Goal: Task Accomplishment & Management: Complete application form

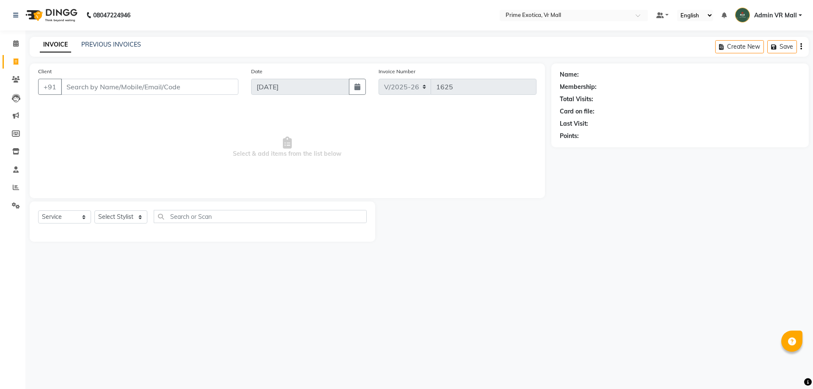
select select "6077"
select select "service"
click at [147, 217] on select "Select Stylist [PERSON_NAME] Admin VR Mall [PERSON_NAME] [PERSON_NAME] Archana …" at bounding box center [120, 217] width 53 height 13
select select "69613"
click at [94, 211] on select "Select Stylist [PERSON_NAME] Admin VR Mall [PERSON_NAME] [PERSON_NAME] Archana …" at bounding box center [120, 217] width 53 height 13
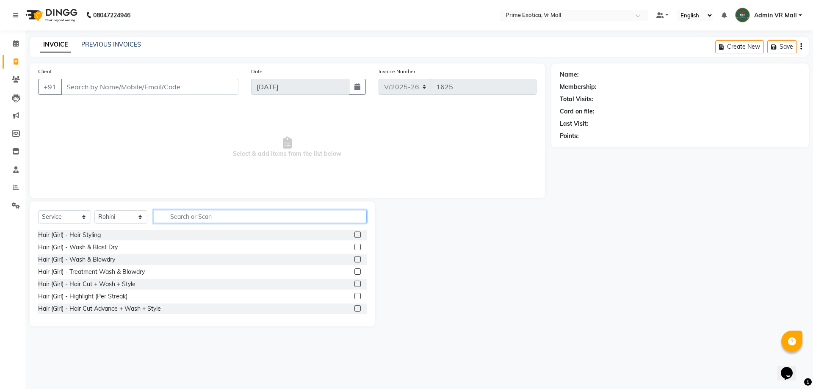
click at [246, 215] on input "text" at bounding box center [260, 216] width 213 height 13
click at [355, 260] on label at bounding box center [358, 259] width 6 height 6
click at [355, 260] on input "checkbox" at bounding box center [358, 260] width 6 height 6
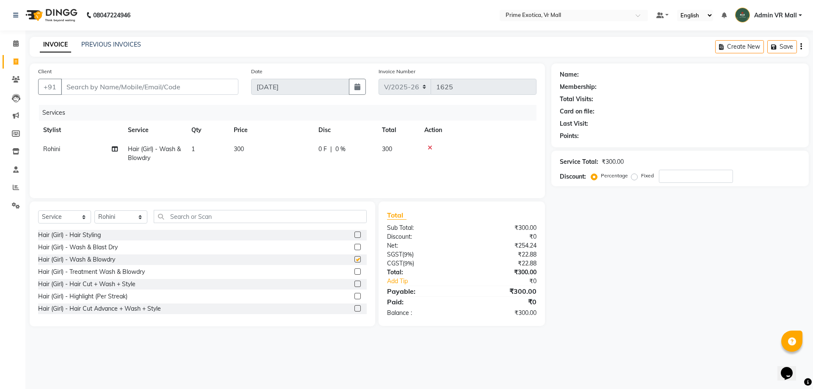
checkbox input "false"
click at [195, 80] on input "Client" at bounding box center [150, 87] width 178 height 16
type input "n"
type input "0"
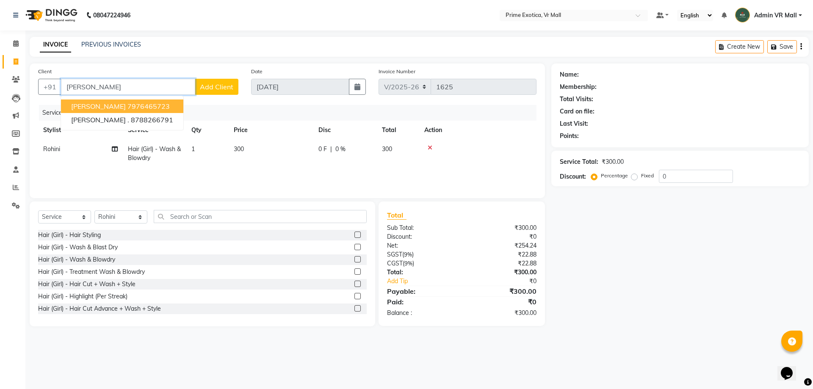
click at [75, 107] on span "[PERSON_NAME]" at bounding box center [98, 106] width 55 height 8
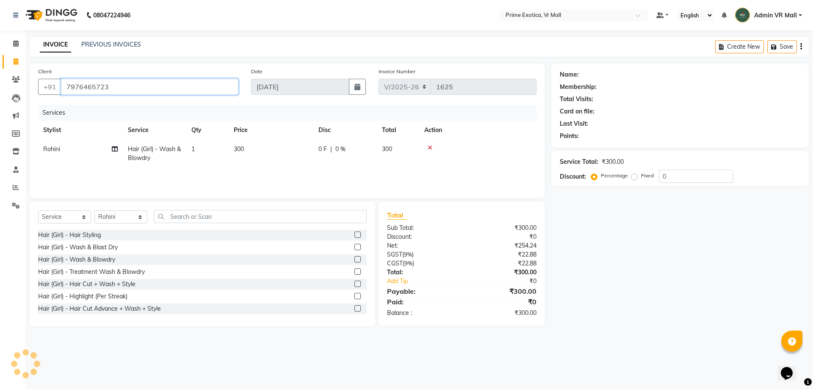
type input "7976465723"
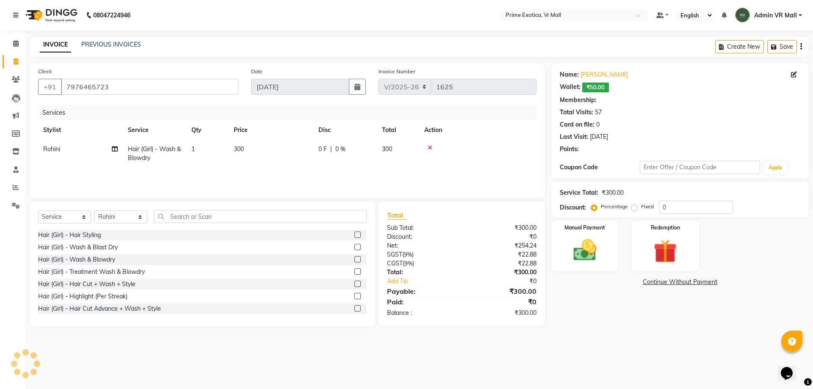
select select "1: Object"
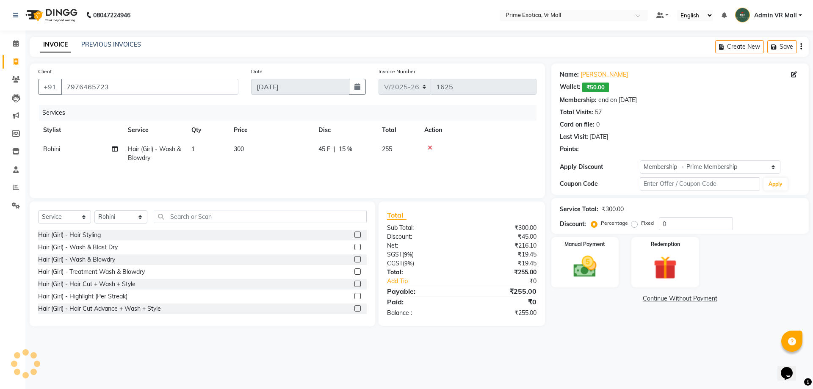
type input "15"
click at [588, 275] on img at bounding box center [585, 267] width 39 height 28
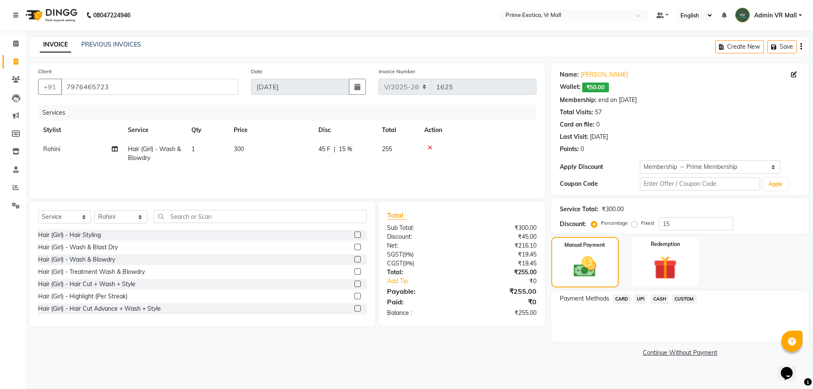
click at [643, 300] on span "UPI" at bounding box center [640, 299] width 13 height 10
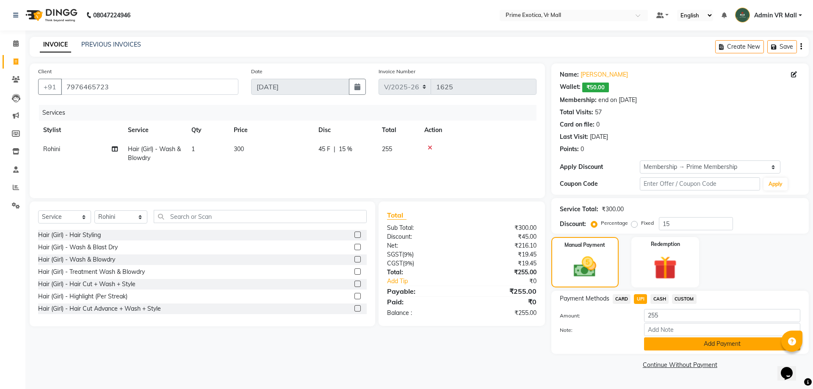
click at [736, 345] on button "Add Payment" at bounding box center [722, 344] width 156 height 13
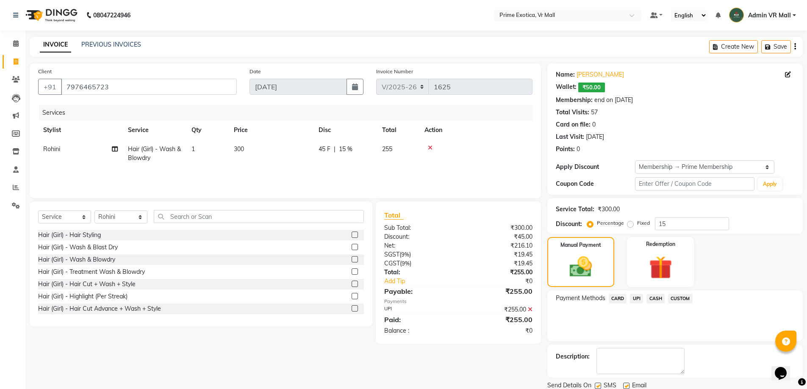
scroll to position [30, 0]
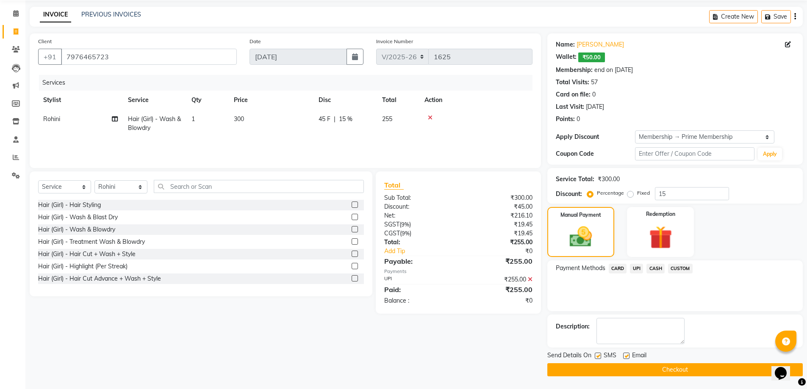
click at [677, 369] on button "Checkout" at bounding box center [674, 370] width 255 height 13
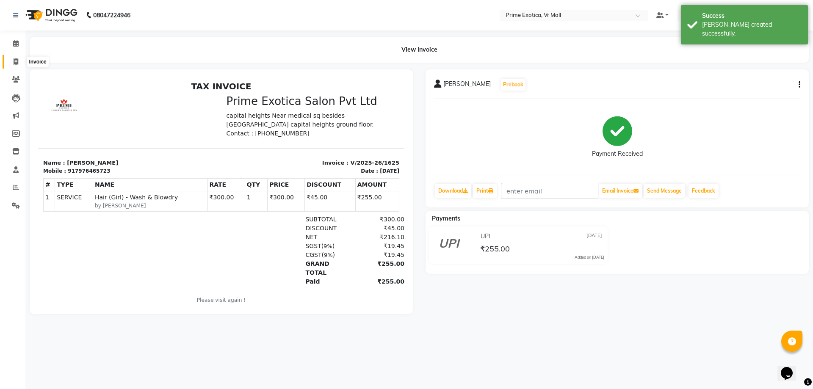
click at [18, 64] on icon at bounding box center [16, 61] width 5 height 6
select select "service"
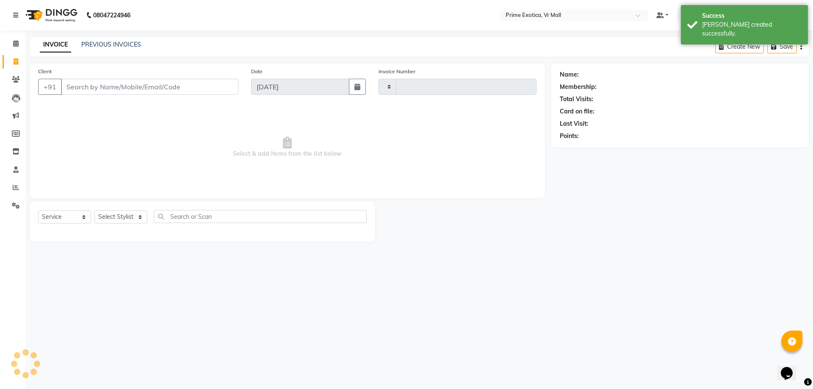
type input "1626"
select select "6077"
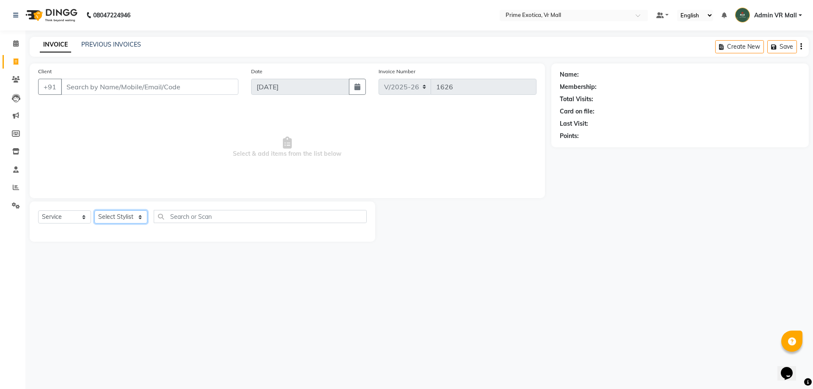
click at [147, 219] on select "Select Stylist [PERSON_NAME] Admin VR Mall [PERSON_NAME] [PERSON_NAME] Archana …" at bounding box center [120, 217] width 53 height 13
select select "76888"
click at [94, 211] on select "Select Stylist [PERSON_NAME] Admin VR Mall [PERSON_NAME] [PERSON_NAME] Archana …" at bounding box center [120, 217] width 53 height 13
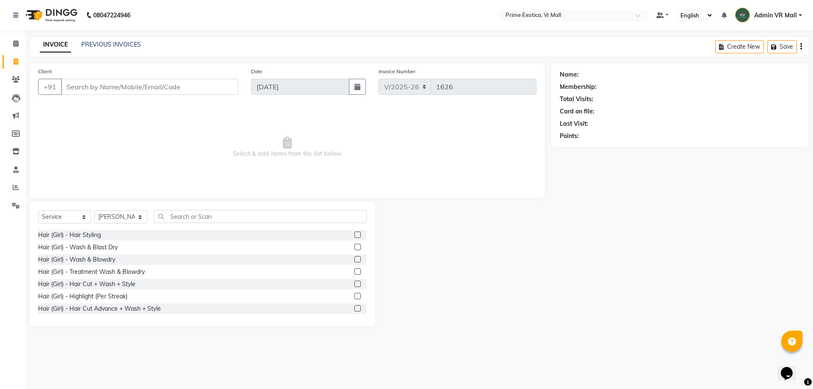
click at [355, 256] on div at bounding box center [361, 260] width 12 height 11
click at [355, 261] on label at bounding box center [358, 259] width 6 height 6
click at [355, 261] on input "checkbox" at bounding box center [358, 260] width 6 height 6
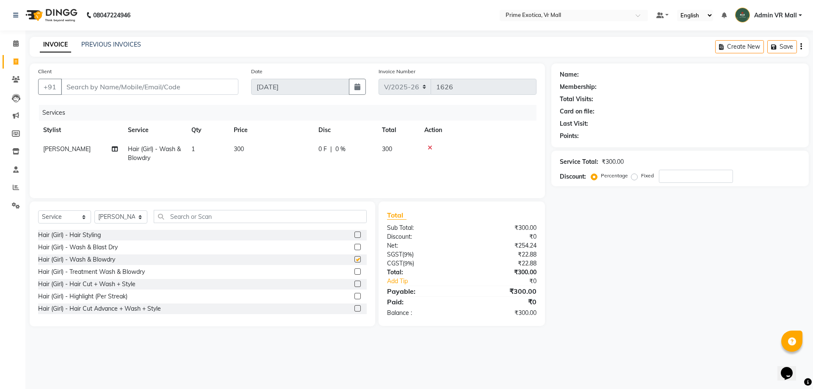
checkbox input "false"
click at [194, 90] on input "Client" at bounding box center [150, 87] width 178 height 16
click at [355, 246] on label at bounding box center [358, 247] width 6 height 6
click at [355, 246] on input "checkbox" at bounding box center [358, 248] width 6 height 6
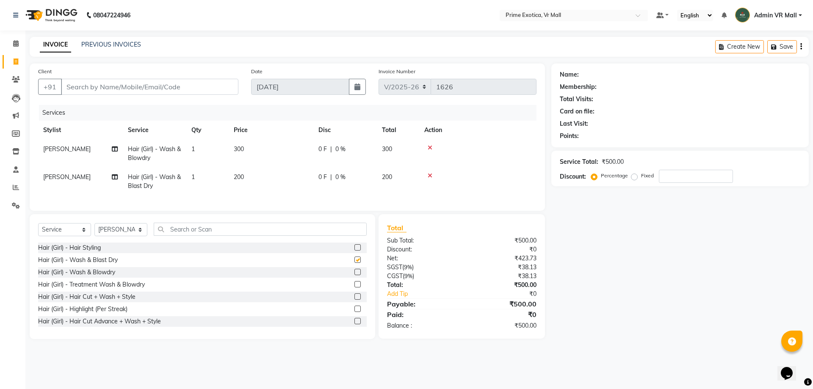
checkbox input "false"
click at [431, 145] on icon at bounding box center [430, 148] width 5 height 6
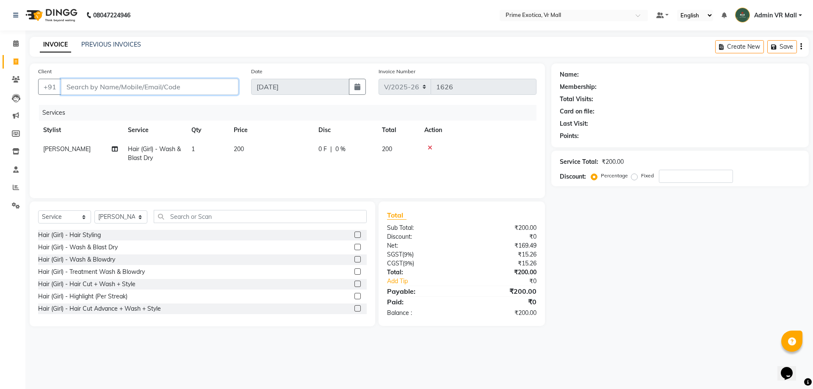
click at [187, 85] on input "Client" at bounding box center [150, 87] width 178 height 16
type input "7"
type input "0"
click at [94, 105] on span "7757034" at bounding box center [103, 106] width 30 height 8
type input "7757034534"
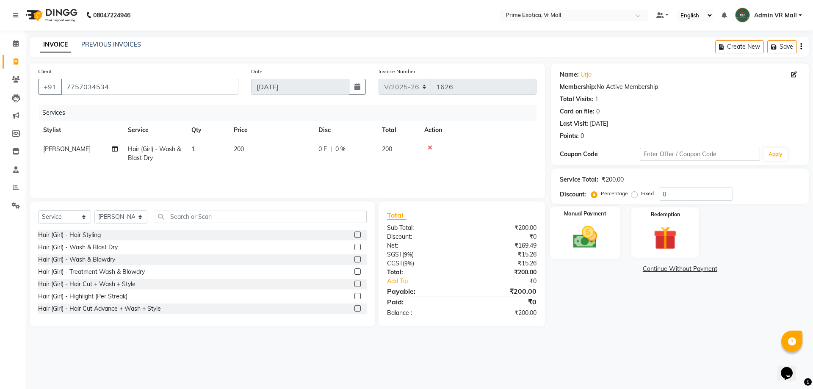
click at [590, 239] on img at bounding box center [585, 237] width 39 height 28
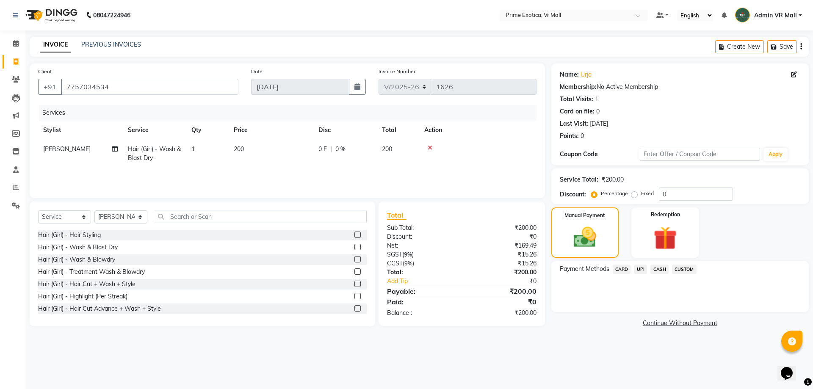
click at [622, 271] on span "CARD" at bounding box center [622, 270] width 18 height 10
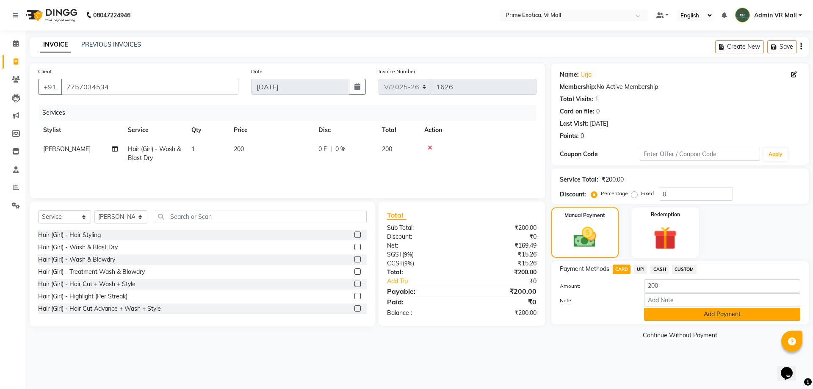
click at [730, 316] on button "Add Payment" at bounding box center [722, 314] width 156 height 13
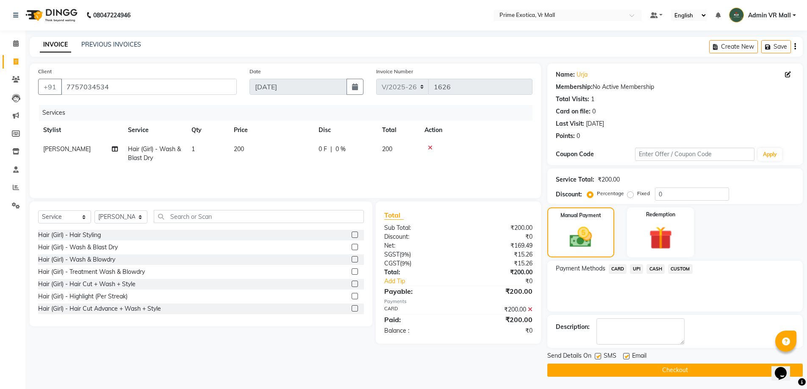
scroll to position [0, 0]
click at [668, 369] on button "Checkout" at bounding box center [674, 370] width 255 height 13
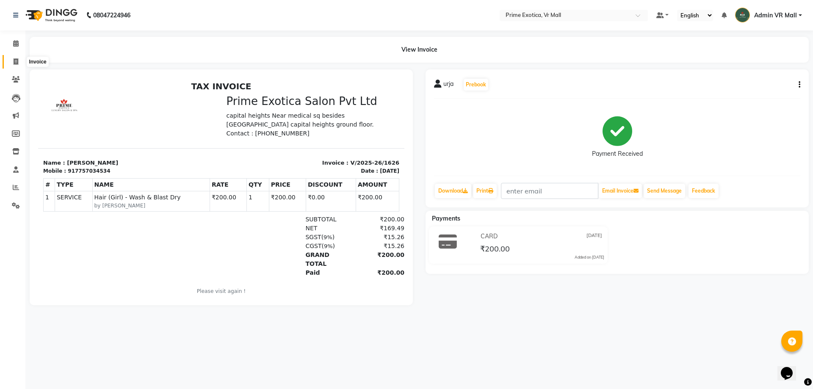
click at [17, 61] on icon at bounding box center [16, 61] width 5 height 6
select select "6077"
select select "service"
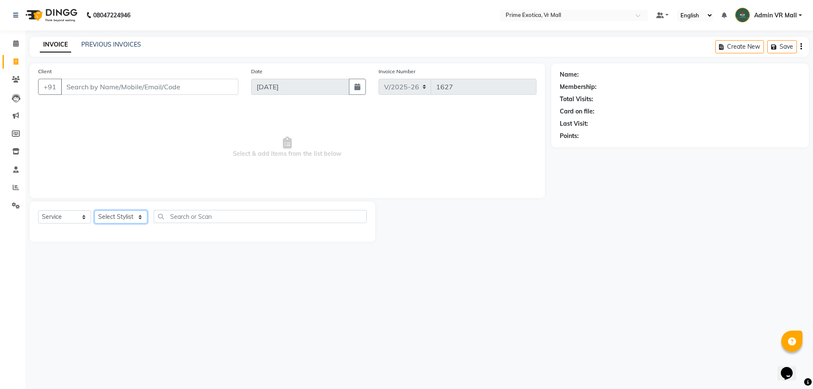
click at [147, 218] on select "Select Stylist [PERSON_NAME] Admin VR Mall [PERSON_NAME] [PERSON_NAME] Archana …" at bounding box center [120, 217] width 53 height 13
select select "69613"
click at [94, 211] on select "Select Stylist [PERSON_NAME] Admin VR Mall [PERSON_NAME] [PERSON_NAME] Archana …" at bounding box center [120, 217] width 53 height 13
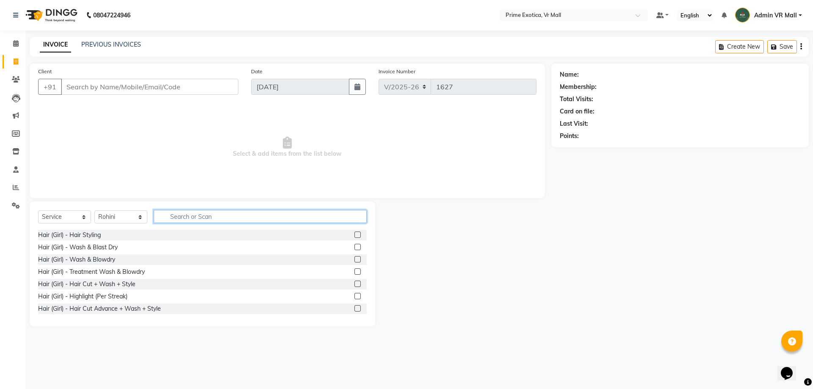
click at [240, 214] on input "text" at bounding box center [260, 216] width 213 height 13
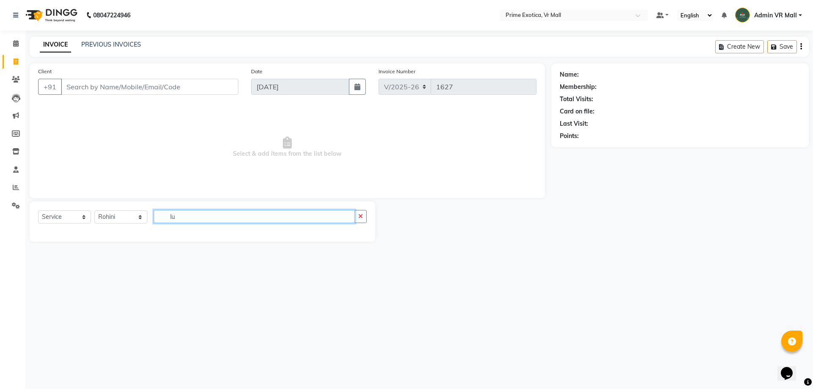
type input "l"
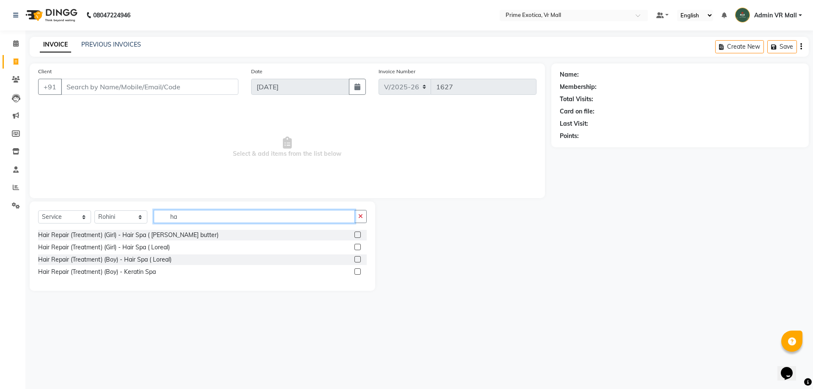
type input "h"
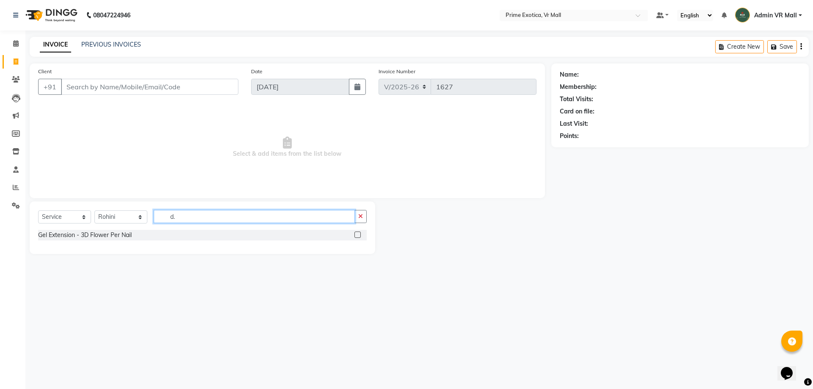
type input "d"
type input "D fa"
click at [358, 233] on label at bounding box center [358, 235] width 6 height 6
click at [358, 233] on input "checkbox" at bounding box center [358, 236] width 6 height 6
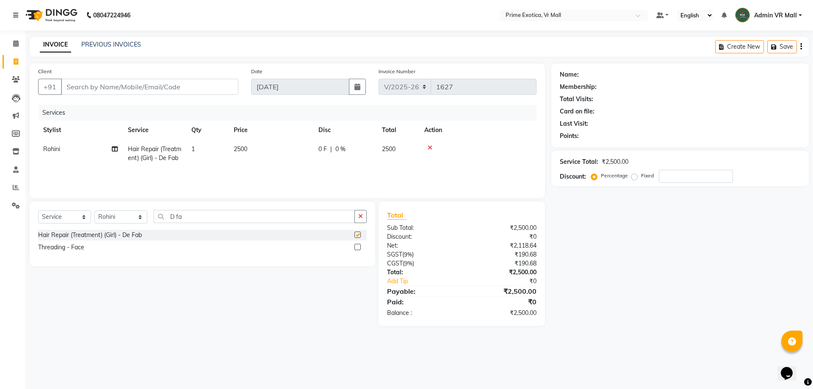
checkbox input "false"
click at [167, 83] on input "Client" at bounding box center [150, 87] width 178 height 16
click at [219, 90] on input "Client" at bounding box center [150, 87] width 178 height 16
type input "0"
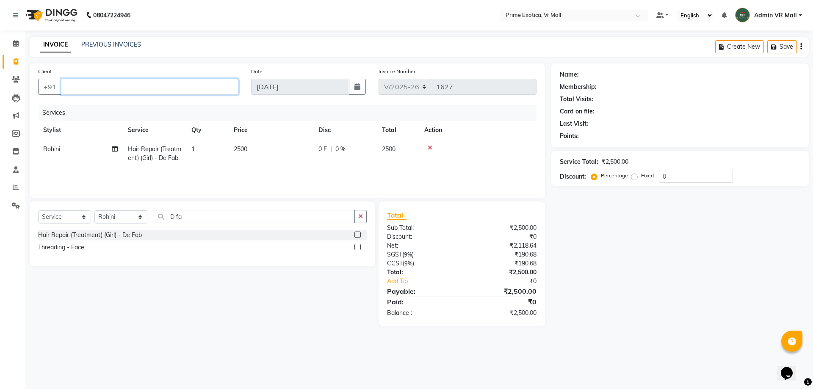
click at [184, 88] on input "Client" at bounding box center [150, 87] width 178 height 16
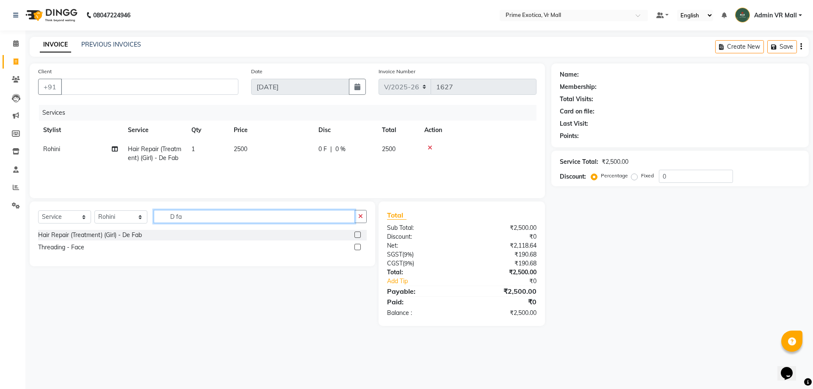
click at [264, 217] on input "D fa" at bounding box center [254, 216] width 201 height 13
type input "D"
type input "thre"
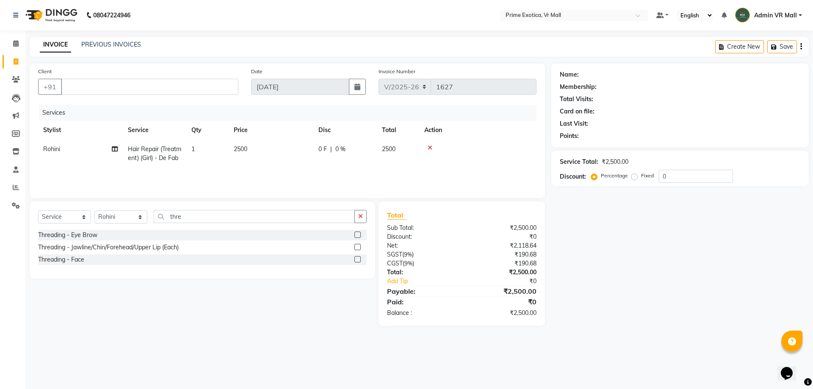
click at [359, 247] on label at bounding box center [358, 247] width 6 height 6
click at [359, 247] on input "checkbox" at bounding box center [358, 248] width 6 height 6
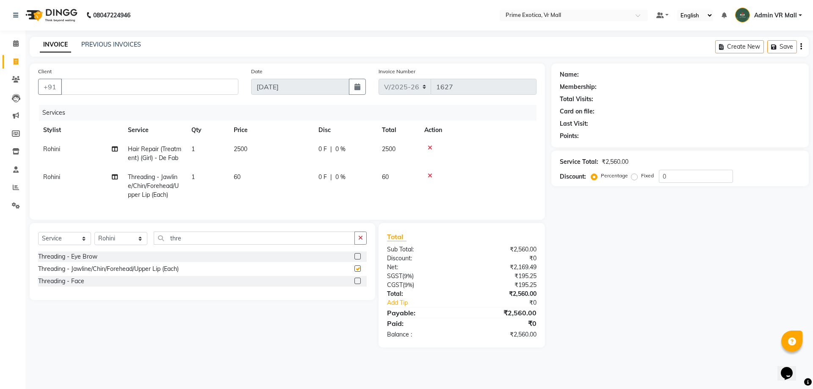
checkbox input "false"
click at [205, 188] on td "1" at bounding box center [207, 186] width 42 height 37
select select "69613"
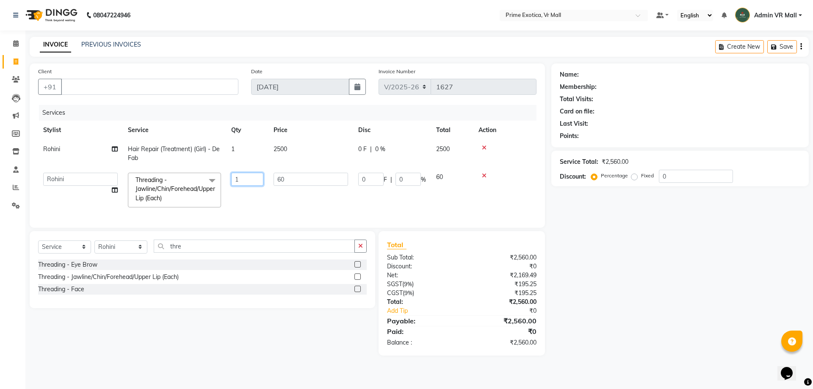
click at [250, 174] on input "1" at bounding box center [247, 179] width 32 height 13
click at [250, 175] on input "1" at bounding box center [247, 179] width 32 height 13
type input "2"
click at [242, 180] on input "2" at bounding box center [247, 179] width 32 height 13
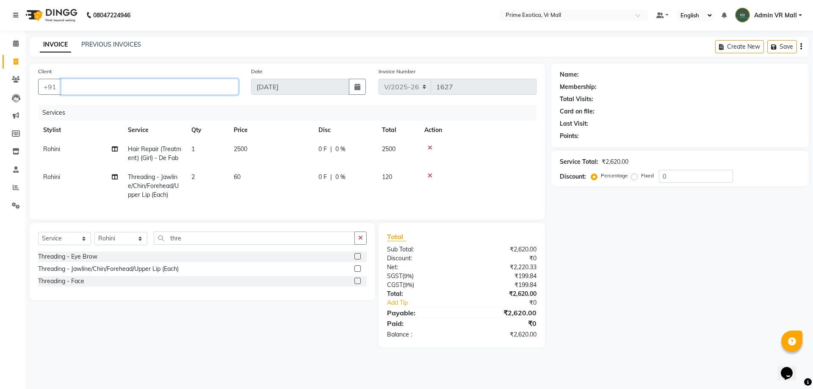
click at [178, 88] on input "Client" at bounding box center [150, 87] width 178 height 16
type input "8329561472"
click at [214, 89] on span "Add Client" at bounding box center [216, 87] width 33 height 8
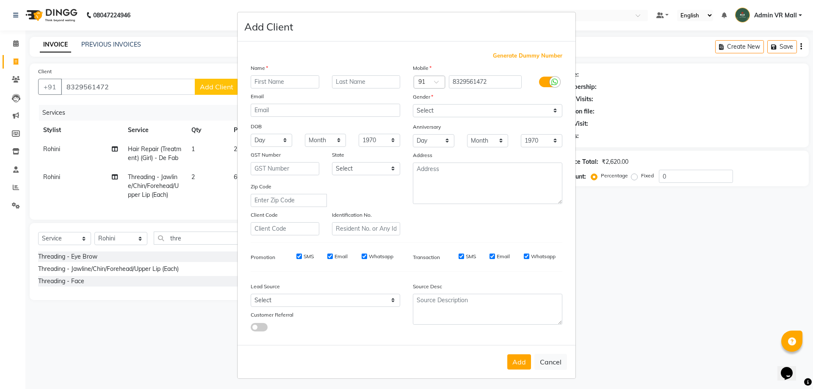
click at [305, 78] on input "text" at bounding box center [285, 81] width 69 height 13
type input "dr. [PERSON_NAME]"
click at [552, 109] on select "Select [DEMOGRAPHIC_DATA] [DEMOGRAPHIC_DATA] Other Prefer Not To Say" at bounding box center [488, 110] width 150 height 13
select select "[DEMOGRAPHIC_DATA]"
click at [413, 104] on select "Select [DEMOGRAPHIC_DATA] [DEMOGRAPHIC_DATA] Other Prefer Not To Say" at bounding box center [488, 110] width 150 height 13
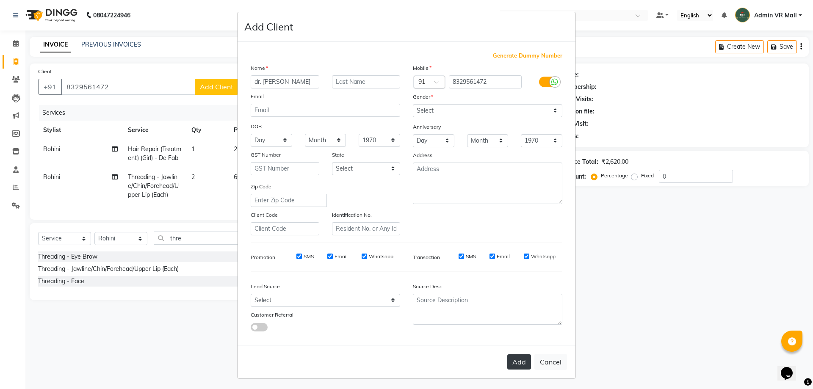
click at [521, 361] on button "Add" at bounding box center [520, 362] width 24 height 15
click at [514, 364] on button "Add" at bounding box center [520, 362] width 24 height 15
click at [512, 364] on button "Add" at bounding box center [520, 362] width 24 height 15
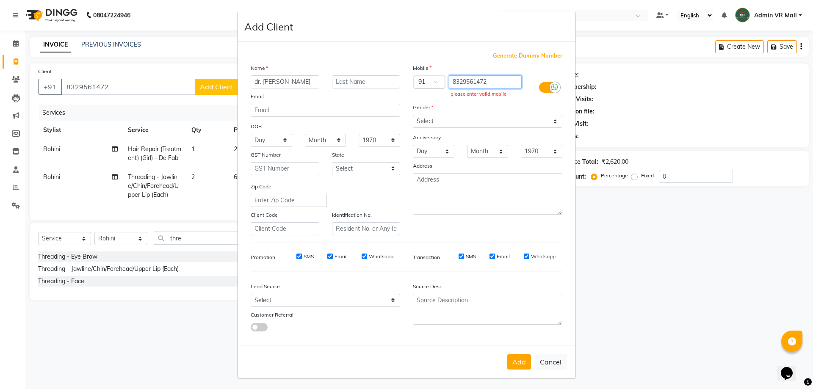
click at [498, 82] on input "8329561472" at bounding box center [485, 81] width 73 height 13
type input "8329561472"
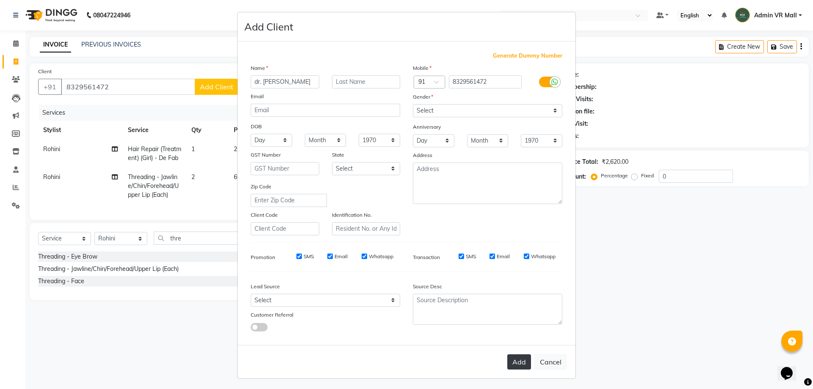
click at [522, 361] on button "Add" at bounding box center [520, 362] width 24 height 15
type input "8329561472"
select select
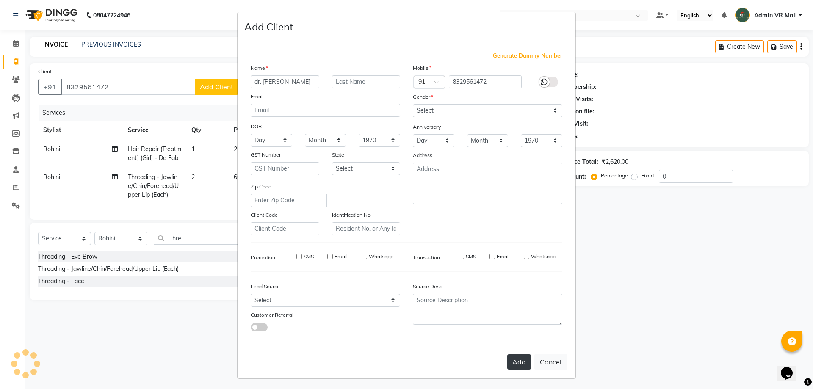
select select
checkbox input "false"
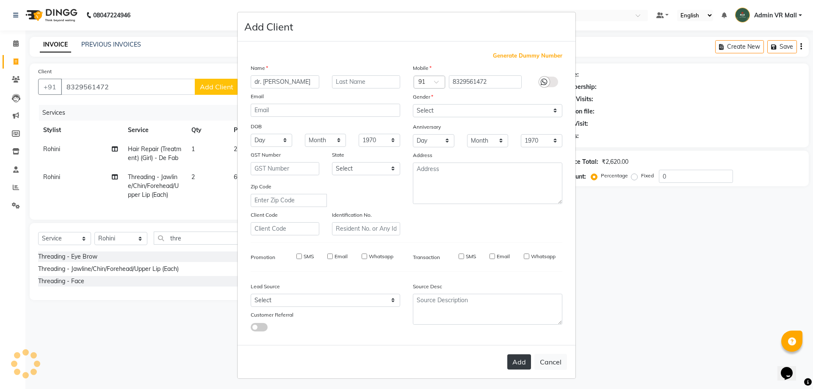
checkbox input "false"
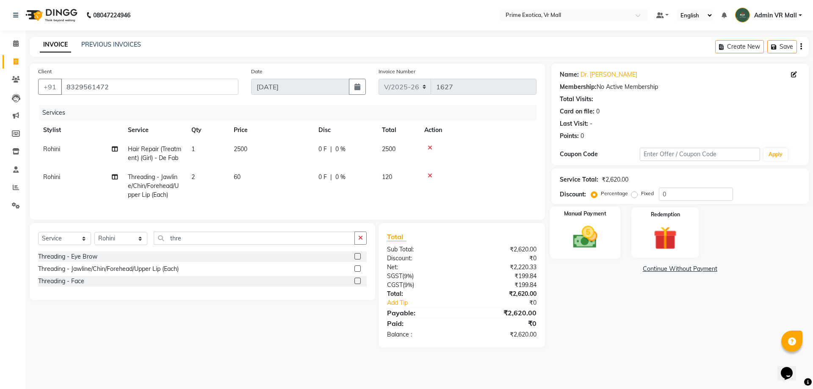
click at [580, 239] on img at bounding box center [585, 237] width 39 height 28
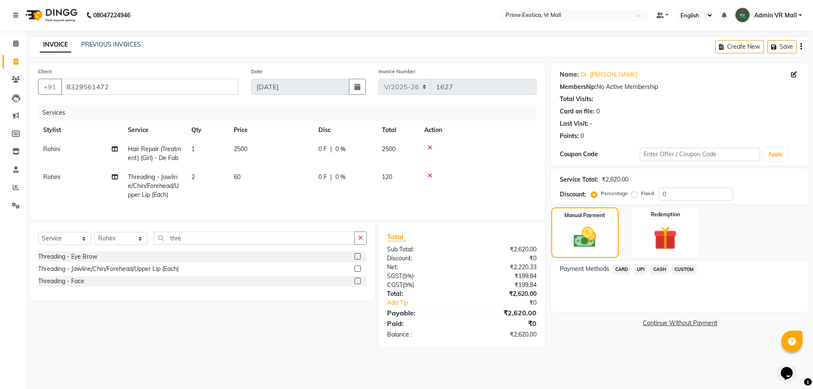
click at [641, 268] on span "UPI" at bounding box center [640, 270] width 13 height 10
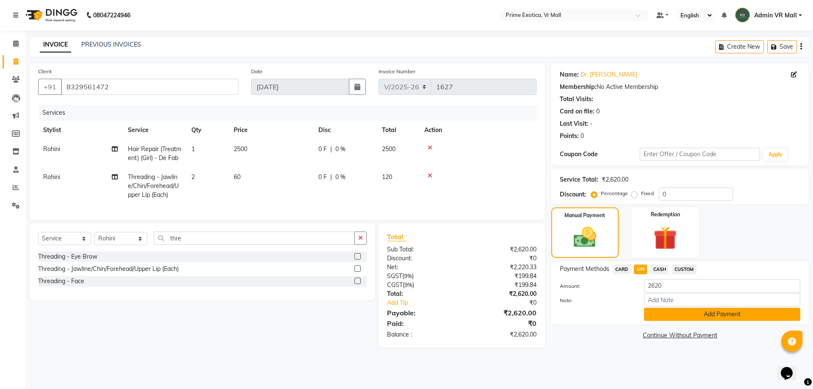
click at [691, 315] on button "Add Payment" at bounding box center [722, 314] width 156 height 13
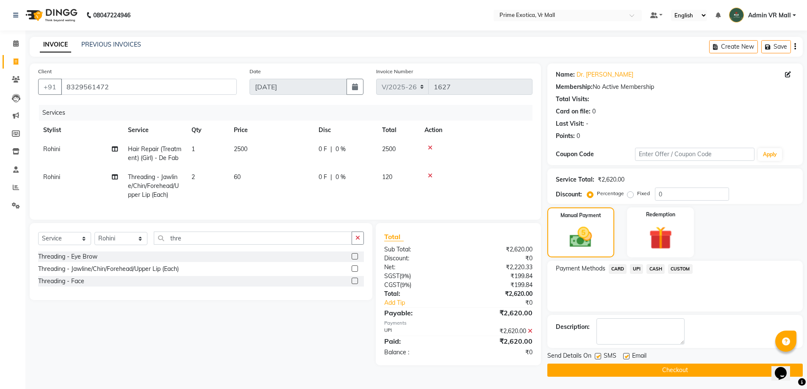
scroll to position [4, 0]
click at [657, 366] on button "Checkout" at bounding box center [674, 370] width 255 height 13
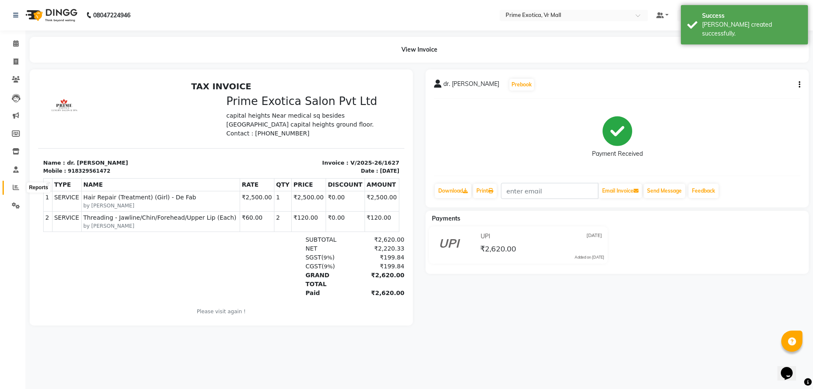
click at [16, 185] on icon at bounding box center [16, 187] width 6 height 6
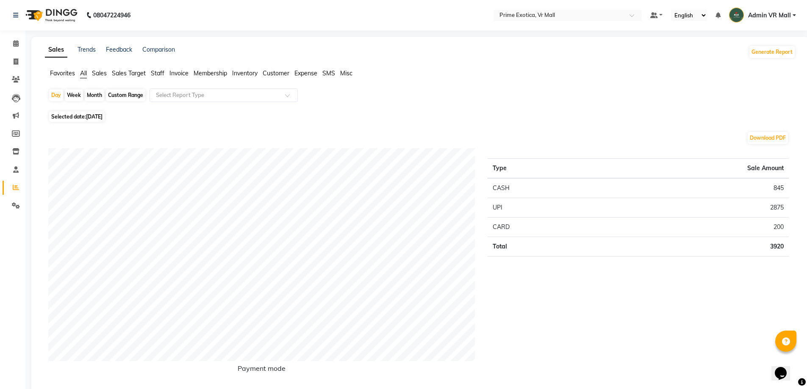
click at [90, 92] on div "Month" at bounding box center [94, 95] width 19 height 12
click at [91, 96] on div "Month" at bounding box center [94, 95] width 19 height 12
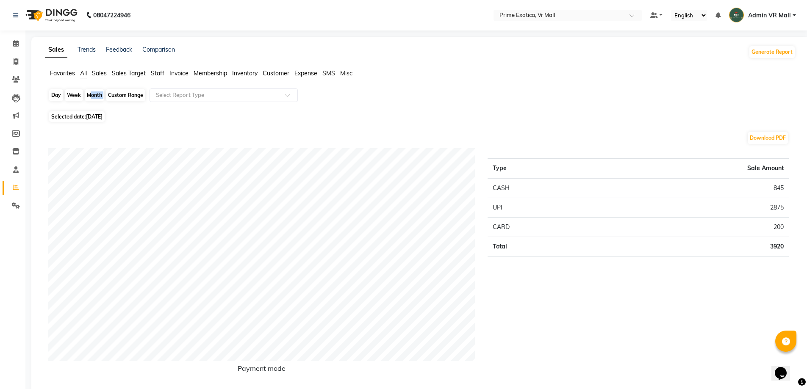
click at [91, 96] on div "Month" at bounding box center [94, 95] width 19 height 12
select select "9"
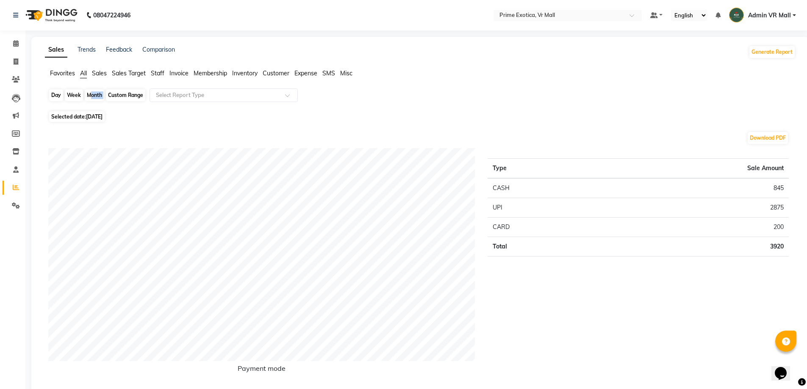
select select "2025"
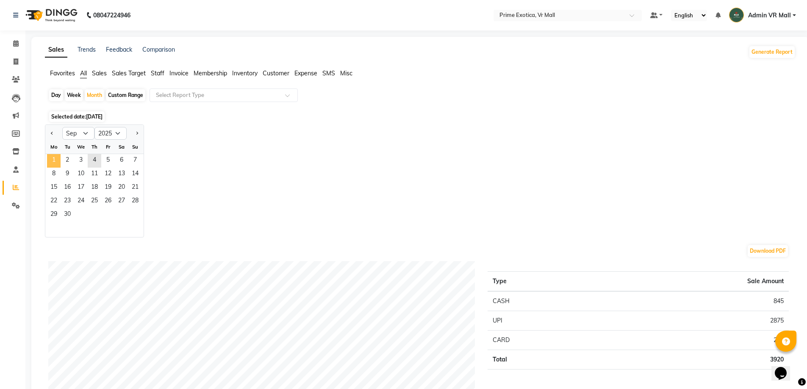
click at [59, 161] on span "1" at bounding box center [54, 161] width 14 height 14
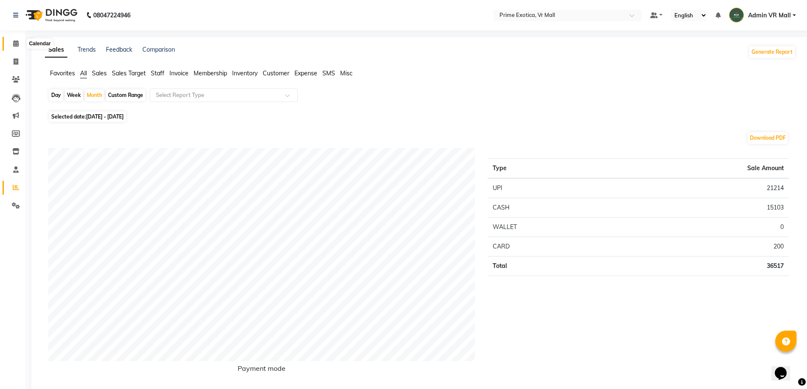
click at [16, 42] on icon at bounding box center [16, 43] width 6 height 6
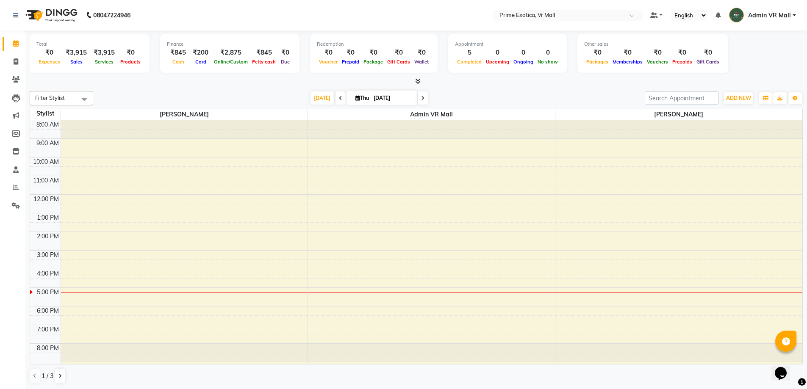
click at [203, 239] on div "8:00 AM 9:00 AM 10:00 AM 11:00 AM 12:00 PM 1:00 PM 2:00 PM 3:00 PM 4:00 PM 5:00…" at bounding box center [416, 242] width 772 height 244
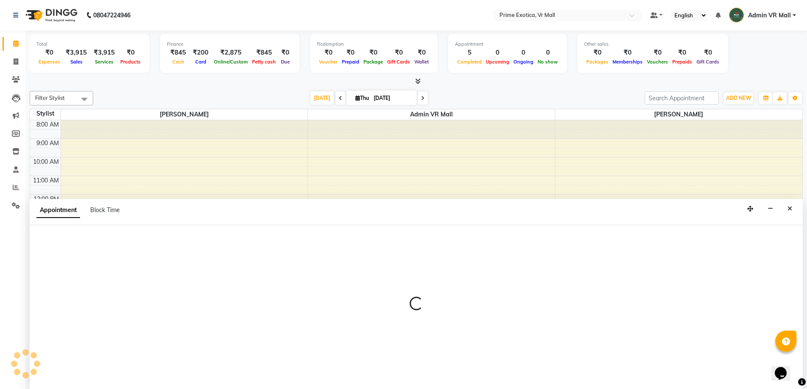
scroll to position [0, 0]
select select "47391"
select select "tentative"
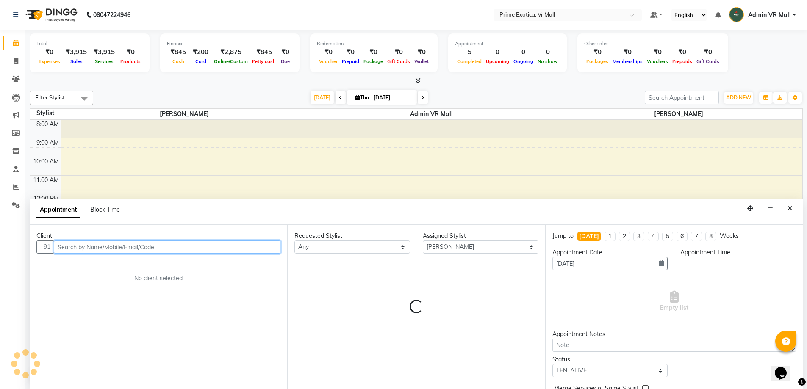
select select "840"
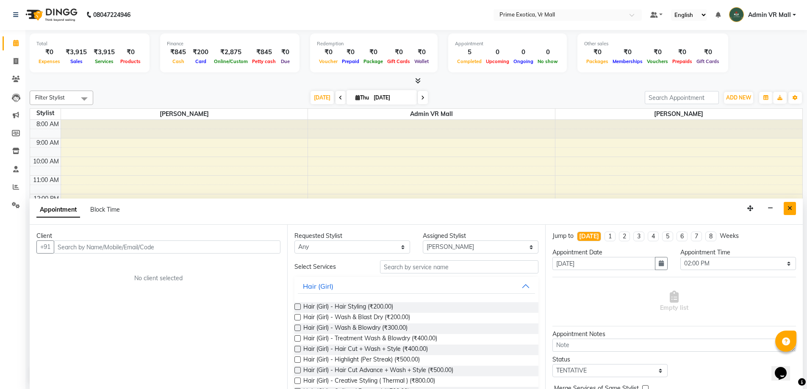
click at [790, 211] on icon "Close" at bounding box center [790, 208] width 5 height 6
click at [790, 211] on div "8:00 AM 9:00 AM 10:00 AM 11:00 AM 12:00 PM 1:00 PM 2:00 PM 3:00 PM 4:00 PM 5:00…" at bounding box center [416, 242] width 772 height 244
select select "64574"
select select "tentative"
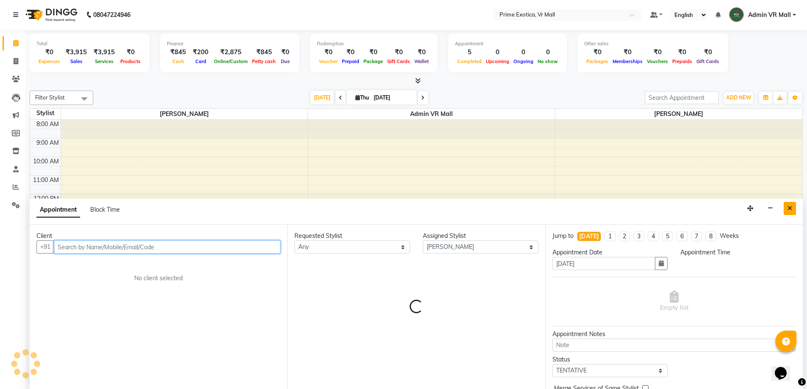
select select "750"
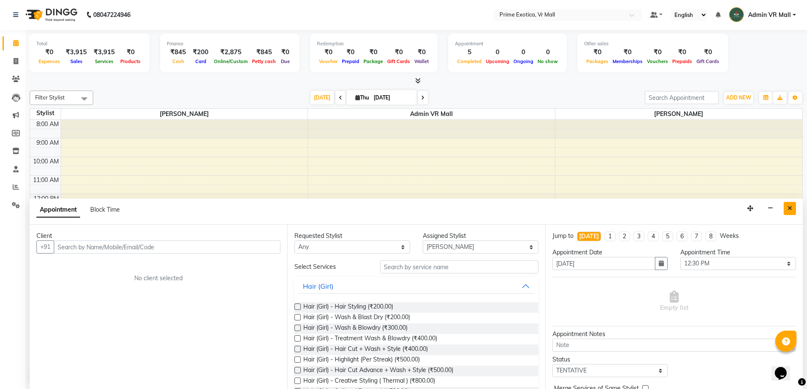
click at [789, 208] on icon "Close" at bounding box center [790, 208] width 5 height 6
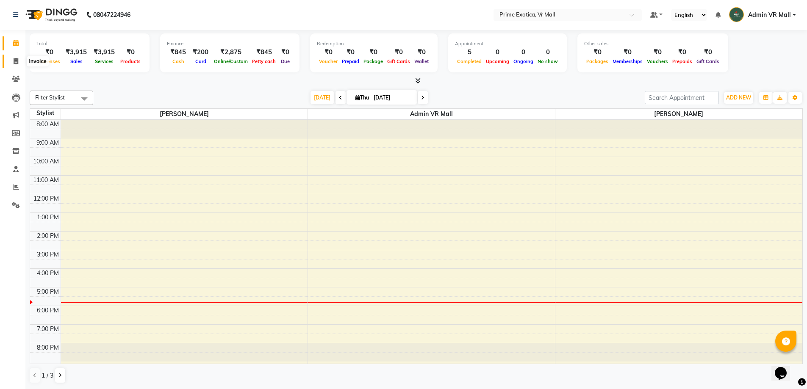
click at [13, 59] on span at bounding box center [15, 62] width 15 height 10
select select "6077"
select select "service"
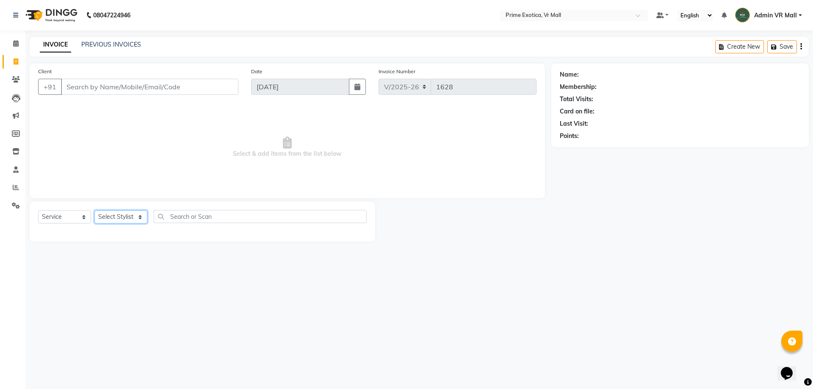
click at [147, 217] on select "Select Stylist [PERSON_NAME] Admin VR Mall [PERSON_NAME] [PERSON_NAME] Archana …" at bounding box center [120, 217] width 53 height 13
select select "76888"
click at [94, 211] on select "Select Stylist [PERSON_NAME] Admin VR Mall [PERSON_NAME] [PERSON_NAME] Archana …" at bounding box center [120, 217] width 53 height 13
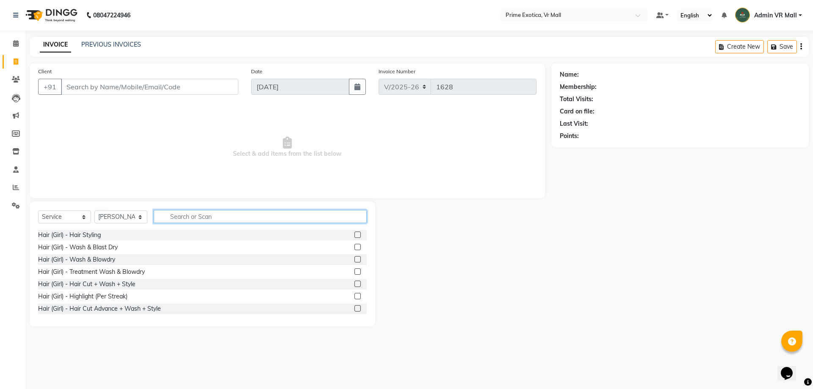
click at [263, 214] on input "text" at bounding box center [260, 216] width 213 height 13
click at [355, 258] on label at bounding box center [358, 259] width 6 height 6
click at [355, 258] on input "checkbox" at bounding box center [358, 260] width 6 height 6
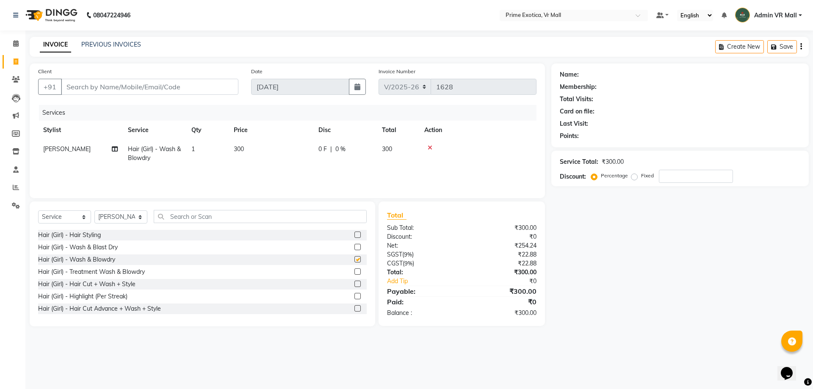
checkbox input "false"
click at [223, 87] on input "Client" at bounding box center [150, 87] width 178 height 16
click at [206, 90] on input "Client" at bounding box center [150, 87] width 178 height 16
click at [147, 216] on select "Select Stylist [PERSON_NAME] Admin VR Mall [PERSON_NAME] [PERSON_NAME] Archana …" at bounding box center [120, 217] width 53 height 13
select select "62441"
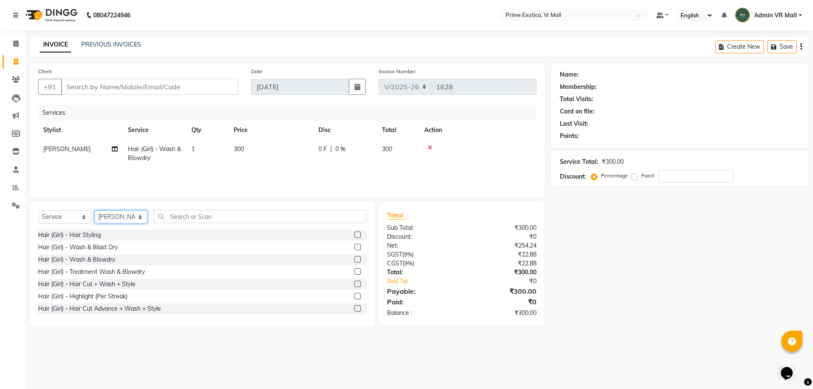
click at [94, 211] on select "Select Stylist [PERSON_NAME] Admin VR Mall [PERSON_NAME] [PERSON_NAME] Archana …" at bounding box center [120, 217] width 53 height 13
click at [355, 233] on label at bounding box center [358, 235] width 6 height 6
click at [355, 233] on input "checkbox" at bounding box center [358, 236] width 6 height 6
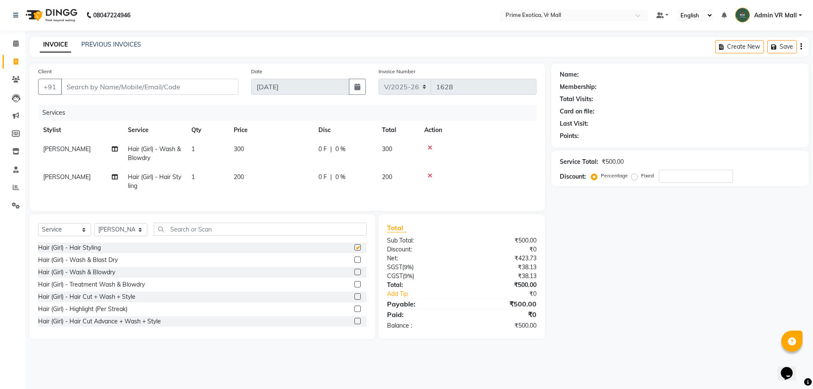
checkbox input "false"
click at [181, 89] on input "Client" at bounding box center [150, 87] width 178 height 16
type input "9"
type input "0"
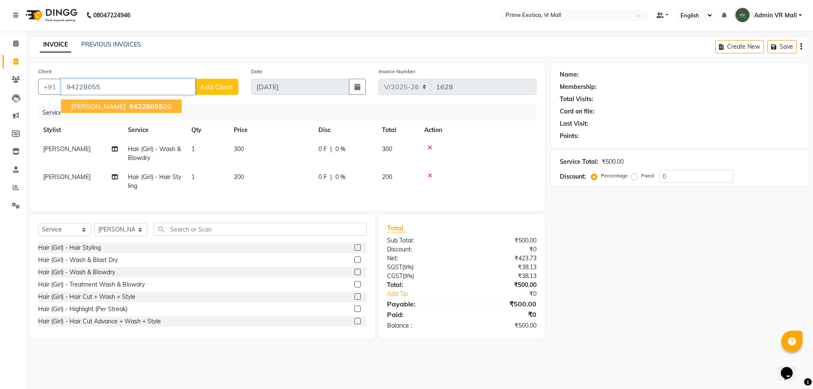
click at [129, 107] on span "94228055" at bounding box center [146, 106] width 34 height 8
type input "9422805520"
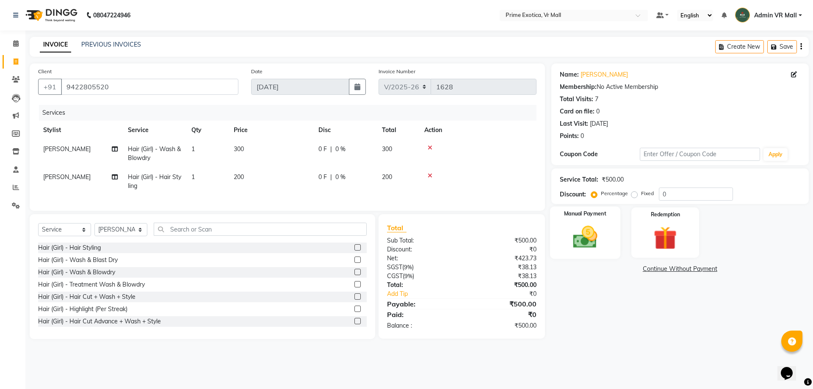
click at [587, 241] on img at bounding box center [585, 237] width 39 height 28
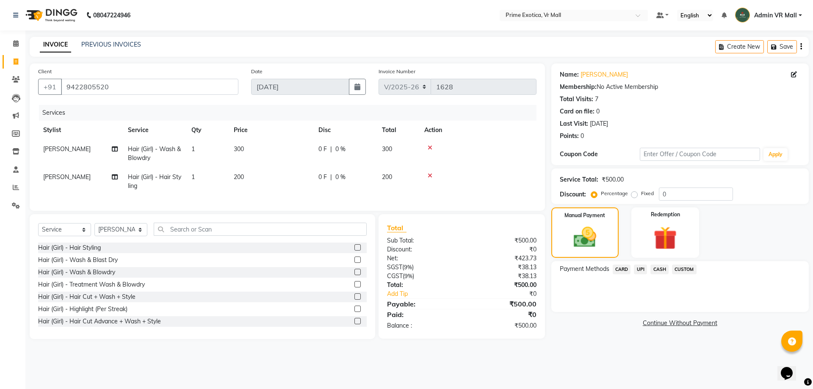
click at [659, 269] on span "CASH" at bounding box center [660, 270] width 18 height 10
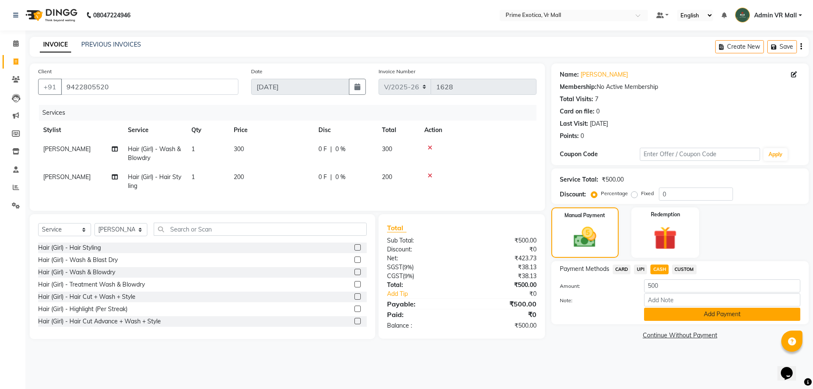
click at [711, 316] on button "Add Payment" at bounding box center [722, 314] width 156 height 13
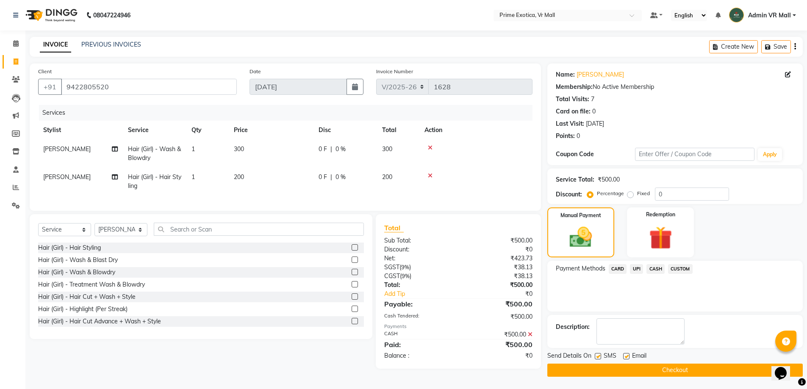
scroll to position [0, 0]
click at [689, 367] on button "Checkout" at bounding box center [674, 370] width 255 height 13
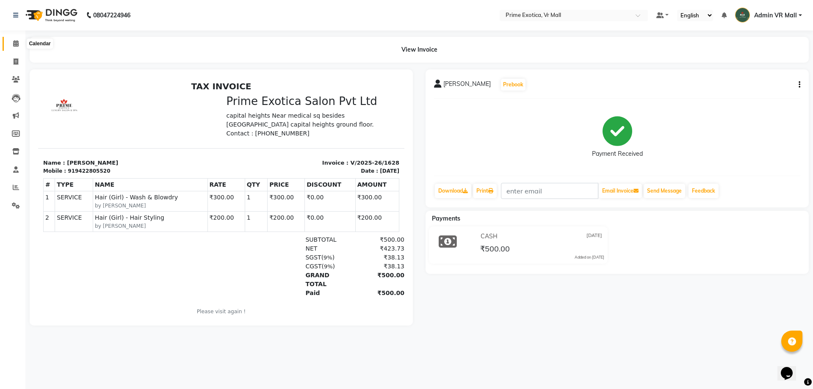
click at [16, 39] on span at bounding box center [15, 44] width 15 height 10
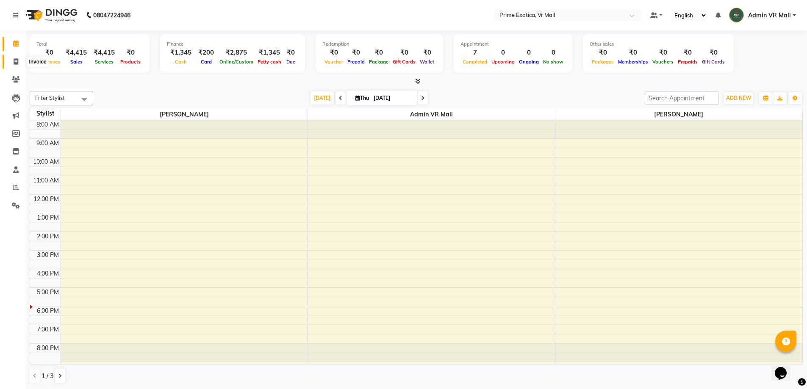
click at [15, 61] on icon at bounding box center [16, 61] width 5 height 6
select select "service"
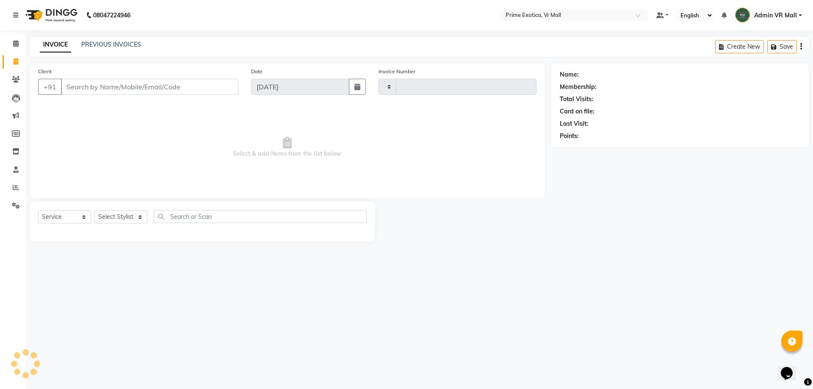
type input "1629"
select select "6077"
click at [121, 40] on div "INVOICE PREVIOUS INVOICES Create New Save" at bounding box center [420, 47] width 780 height 20
click at [130, 43] on link "PREVIOUS INVOICES" at bounding box center [111, 45] width 60 height 8
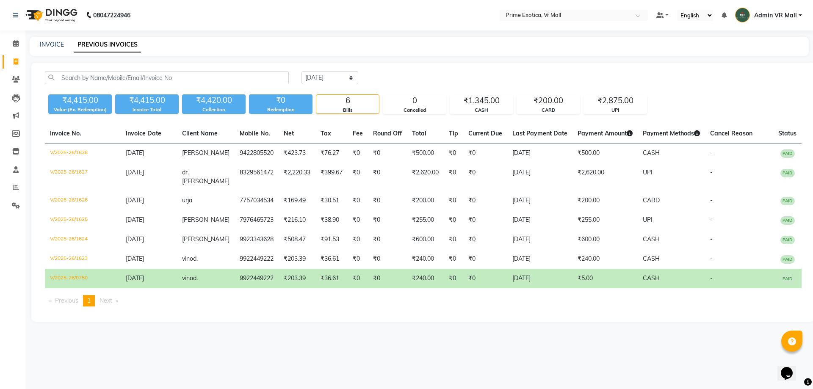
click at [16, 59] on icon at bounding box center [16, 61] width 5 height 6
select select "6077"
select select "service"
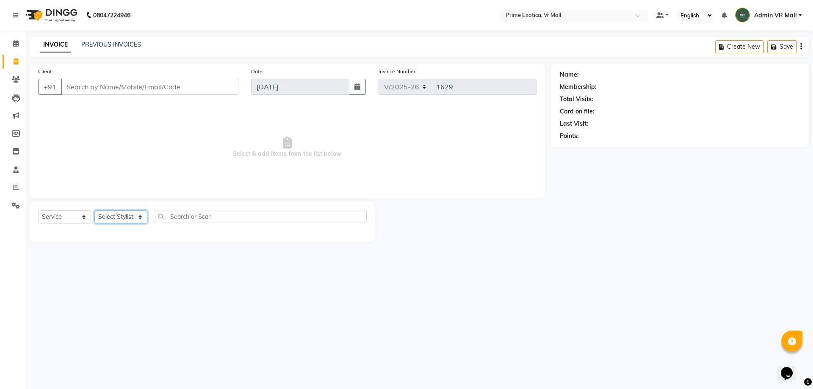
click at [147, 216] on select "Select Stylist [PERSON_NAME] Admin VR Mall [PERSON_NAME] [PERSON_NAME] Archana …" at bounding box center [120, 217] width 53 height 13
click at [94, 211] on select "Select Stylist [PERSON_NAME] Admin VR Mall [PERSON_NAME] [PERSON_NAME] Archana …" at bounding box center [120, 217] width 53 height 13
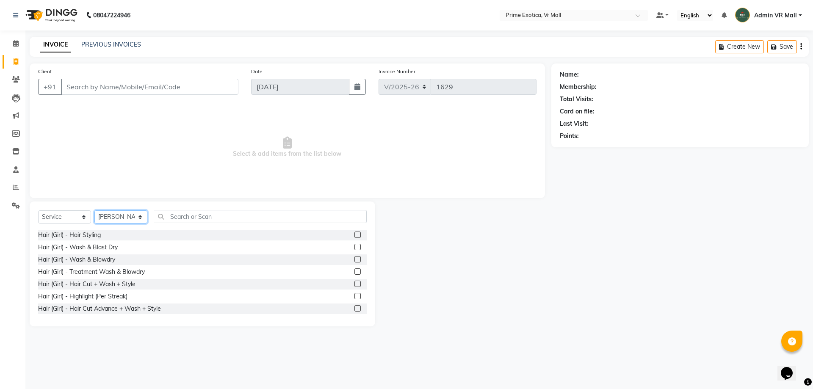
click at [147, 213] on select "Select Stylist [PERSON_NAME] Admin VR Mall [PERSON_NAME] [PERSON_NAME] Archana …" at bounding box center [120, 217] width 53 height 13
click at [94, 211] on select "Select Stylist [PERSON_NAME] Admin VR Mall [PERSON_NAME] [PERSON_NAME] Archana …" at bounding box center [120, 217] width 53 height 13
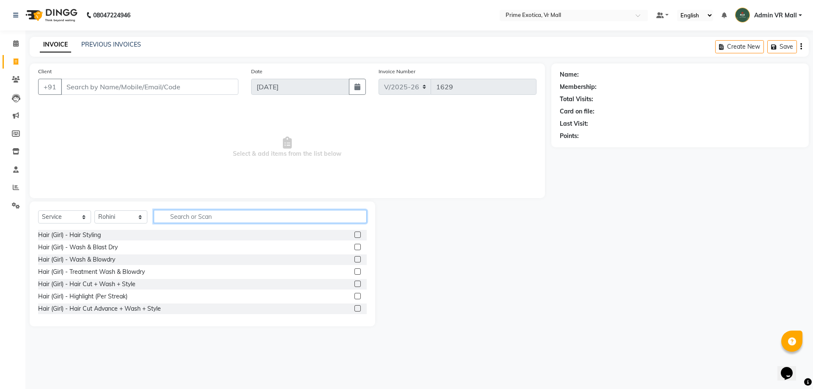
click at [262, 217] on input "text" at bounding box center [260, 216] width 213 height 13
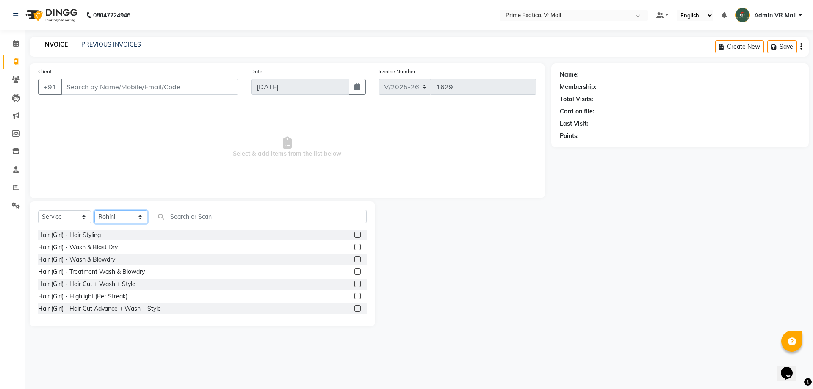
click at [147, 212] on select "Select Stylist [PERSON_NAME] Admin VR Mall [PERSON_NAME] [PERSON_NAME] Archana …" at bounding box center [120, 217] width 53 height 13
click at [147, 213] on select "Select Stylist [PERSON_NAME] Admin VR Mall [PERSON_NAME] [PERSON_NAME] Archana …" at bounding box center [120, 217] width 53 height 13
click at [147, 221] on select "Select Stylist [PERSON_NAME] Admin VR Mall [PERSON_NAME] [PERSON_NAME] Archana …" at bounding box center [120, 217] width 53 height 13
select select "76888"
click at [94, 211] on select "Select Stylist [PERSON_NAME] Admin VR Mall [PERSON_NAME] [PERSON_NAME] Archana …" at bounding box center [120, 217] width 53 height 13
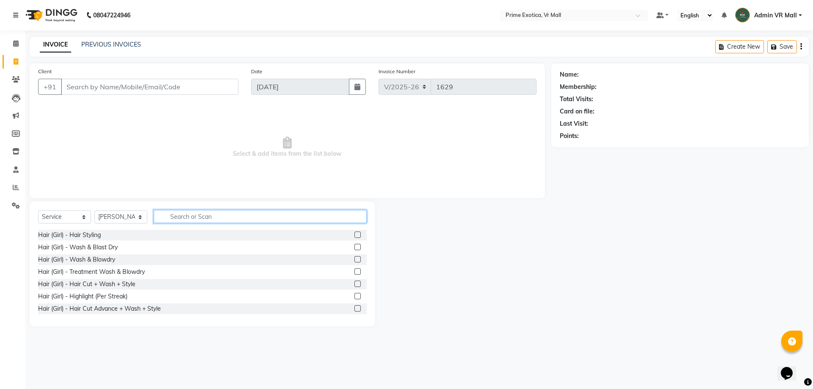
click at [241, 216] on input "text" at bounding box center [260, 216] width 213 height 13
click at [355, 247] on label at bounding box center [358, 247] width 6 height 6
click at [355, 247] on input "checkbox" at bounding box center [358, 248] width 6 height 6
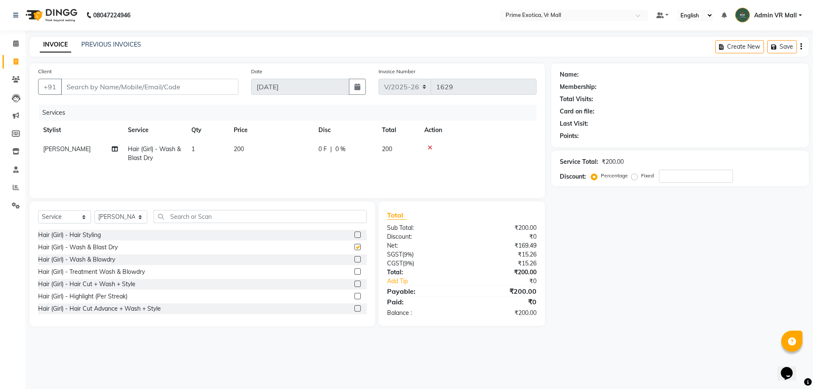
checkbox input "false"
click at [430, 147] on icon at bounding box center [430, 148] width 5 height 6
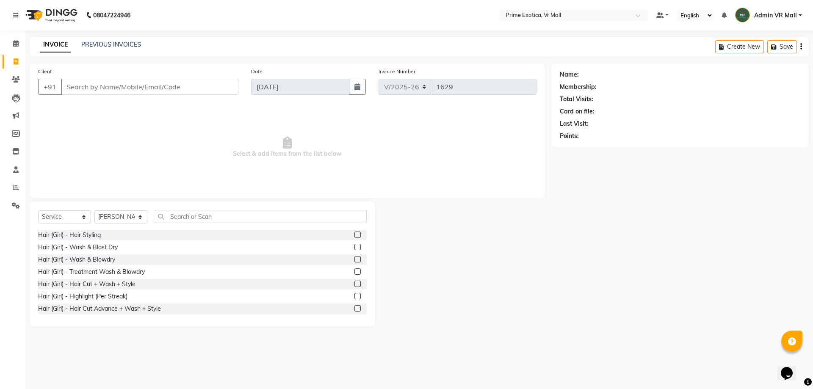
click at [355, 258] on label at bounding box center [358, 259] width 6 height 6
click at [355, 258] on input "checkbox" at bounding box center [358, 260] width 6 height 6
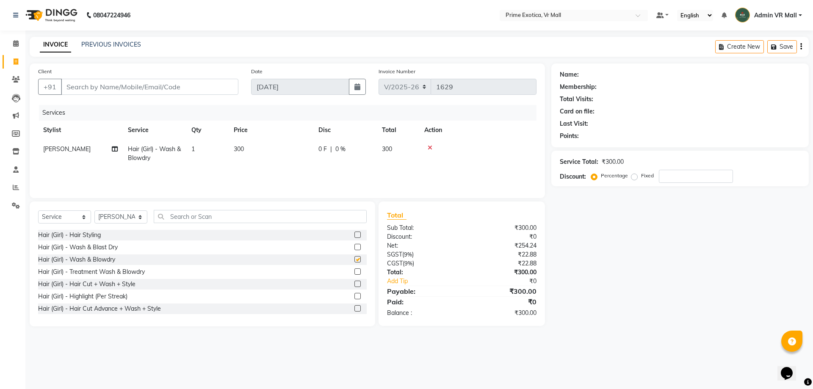
checkbox input "false"
click at [180, 87] on input "Client" at bounding box center [150, 87] width 178 height 16
click at [211, 89] on input "Client" at bounding box center [150, 87] width 178 height 16
type input "8"
type input "0"
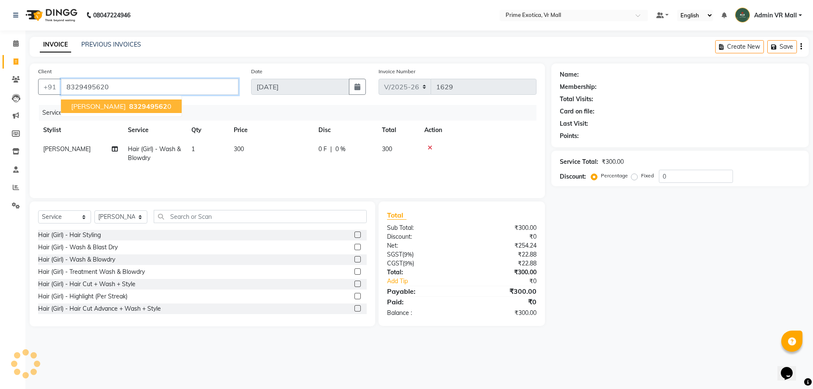
type input "8329495620"
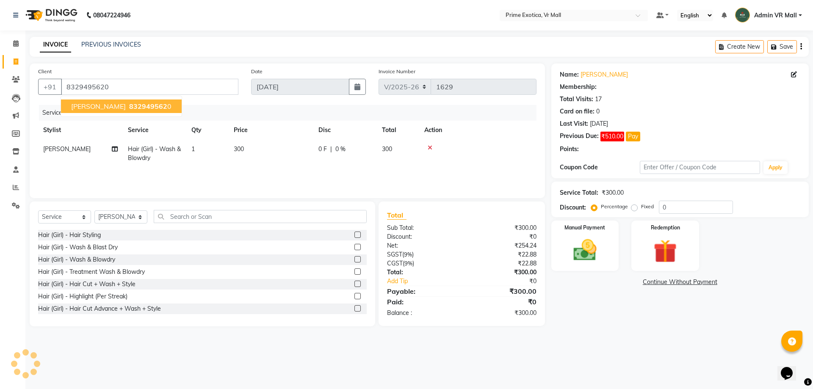
type input "15"
select select "1: Object"
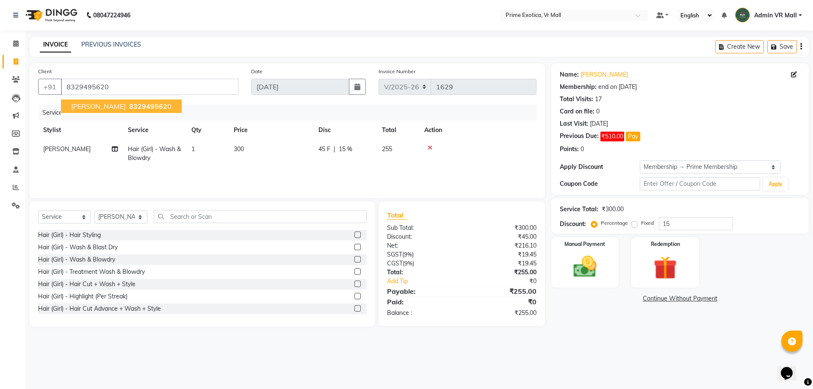
click at [92, 108] on span "[PERSON_NAME]" at bounding box center [98, 106] width 55 height 8
type input "0"
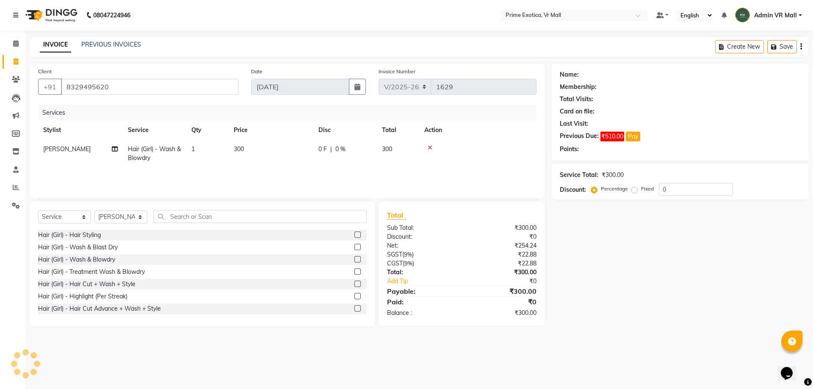
select select "1: Object"
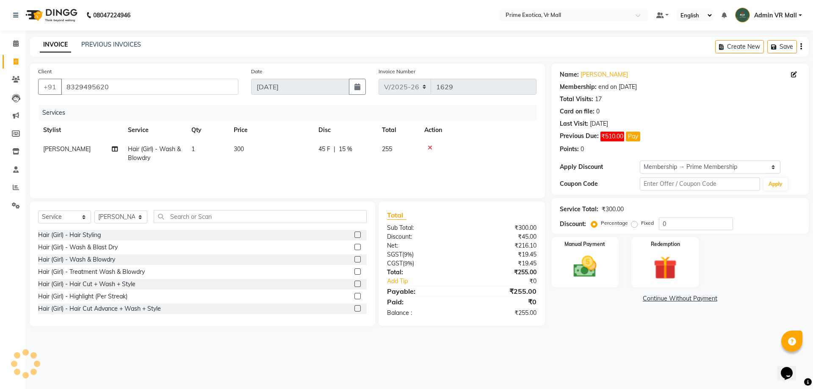
type input "15"
click at [638, 136] on button "Pay" at bounding box center [633, 137] width 14 height 10
select select "1"
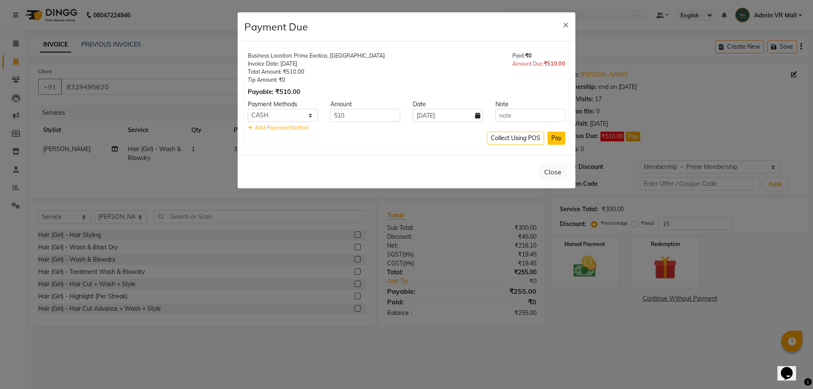
click at [557, 138] on button "Pay" at bounding box center [557, 138] width 18 height 13
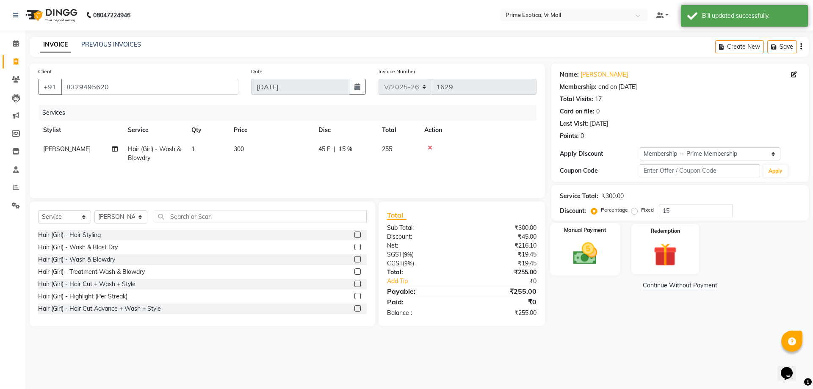
click at [581, 250] on img at bounding box center [585, 254] width 39 height 28
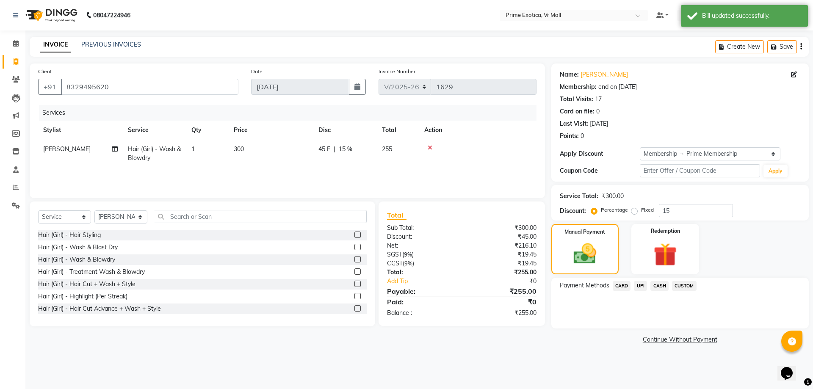
click at [663, 285] on span "CASH" at bounding box center [660, 286] width 18 height 10
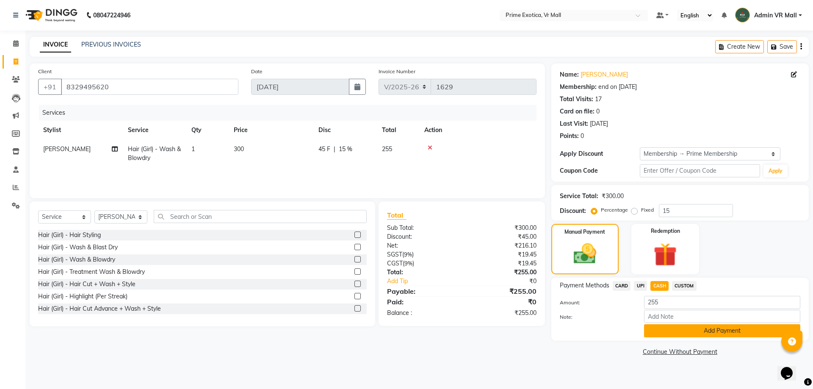
click at [710, 332] on button "Add Payment" at bounding box center [722, 331] width 156 height 13
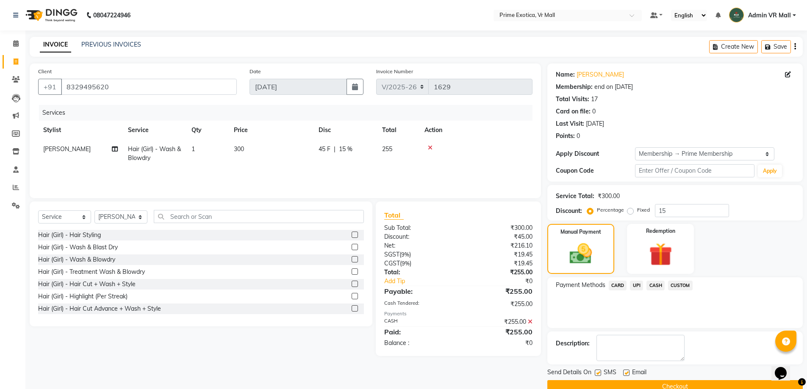
scroll to position [17, 0]
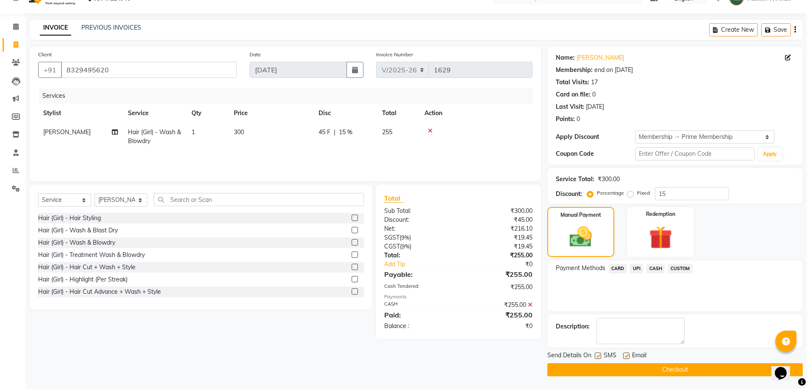
click at [686, 372] on button "Checkout" at bounding box center [674, 370] width 255 height 13
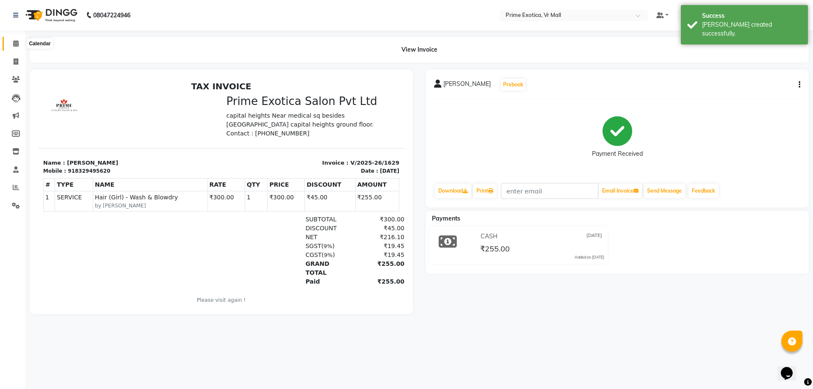
click at [15, 45] on icon at bounding box center [16, 43] width 6 height 6
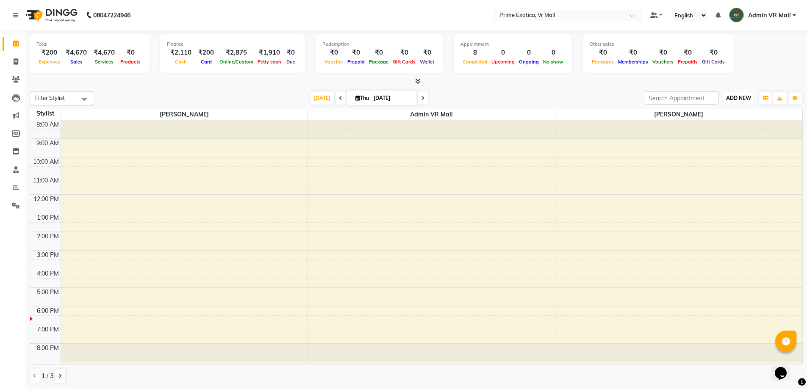
click at [736, 98] on span "ADD NEW" at bounding box center [738, 98] width 25 height 6
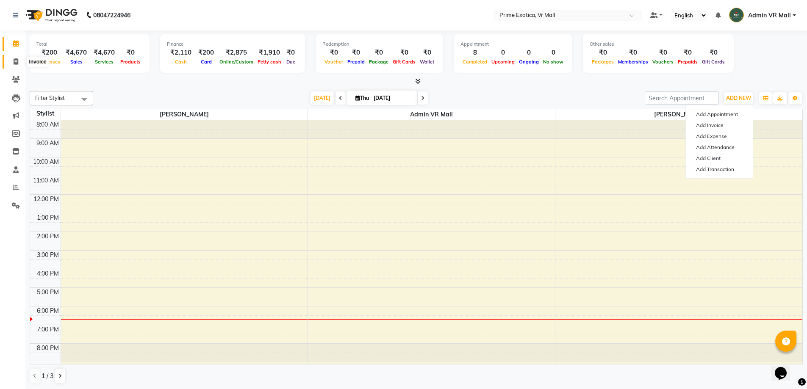
click at [17, 59] on icon at bounding box center [16, 61] width 5 height 6
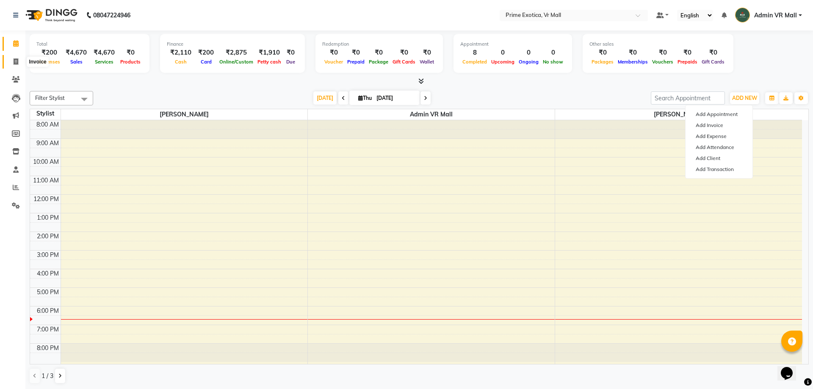
select select "6077"
select select "service"
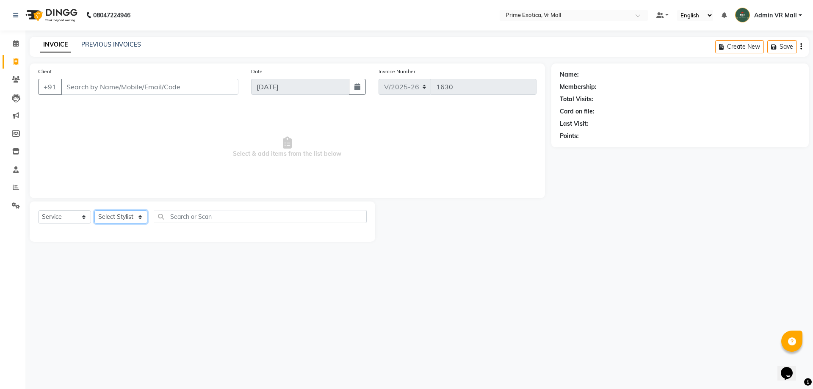
click at [147, 216] on select "Select Stylist [PERSON_NAME] Admin VR Mall [PERSON_NAME] [PERSON_NAME] Archana …" at bounding box center [120, 217] width 53 height 13
select select "69613"
click at [94, 211] on select "Select Stylist [PERSON_NAME] Admin VR Mall [PERSON_NAME] [PERSON_NAME] Archana …" at bounding box center [120, 217] width 53 height 13
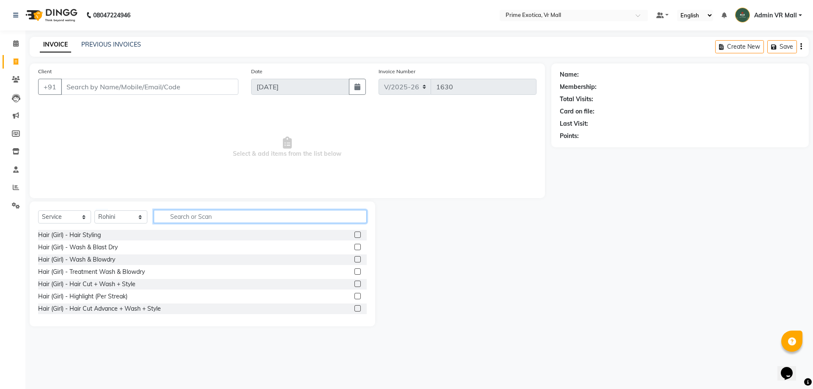
click at [231, 216] on input "text" at bounding box center [260, 216] width 213 height 13
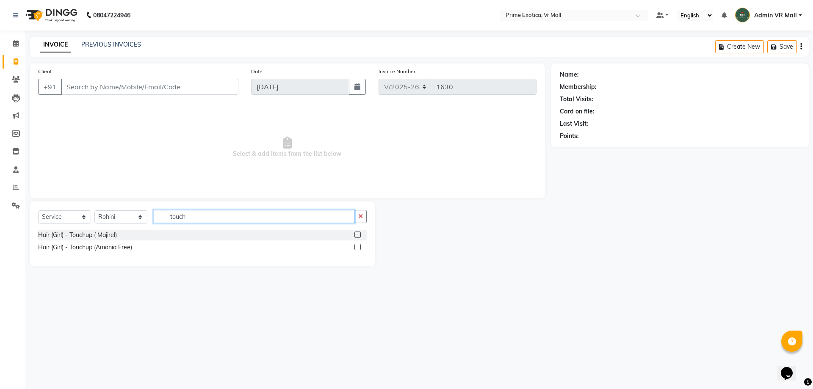
type input "touch"
click at [358, 232] on label at bounding box center [358, 235] width 6 height 6
click at [358, 233] on input "checkbox" at bounding box center [358, 236] width 6 height 6
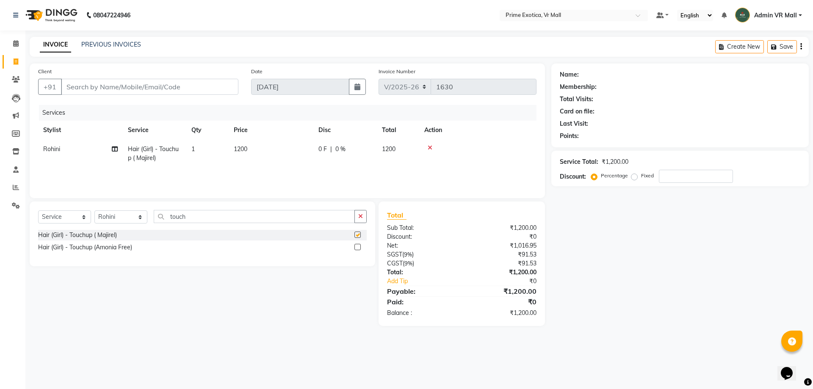
checkbox input "false"
click at [219, 86] on input "Client" at bounding box center [150, 87] width 178 height 16
type input "r"
type input "0"
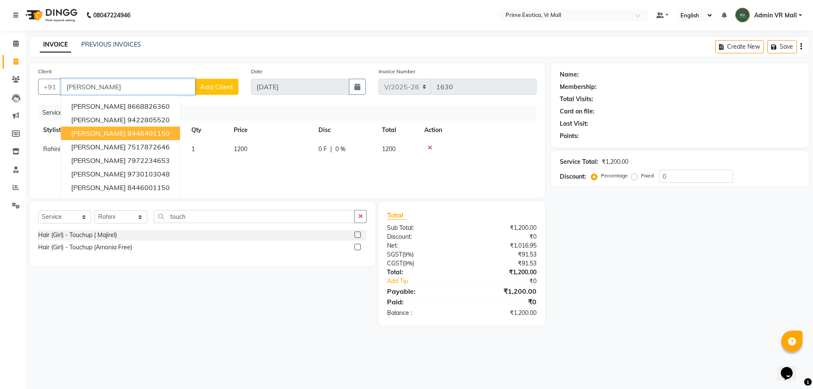
click at [135, 130] on ngb-highlight "8446401150" at bounding box center [149, 133] width 42 height 8
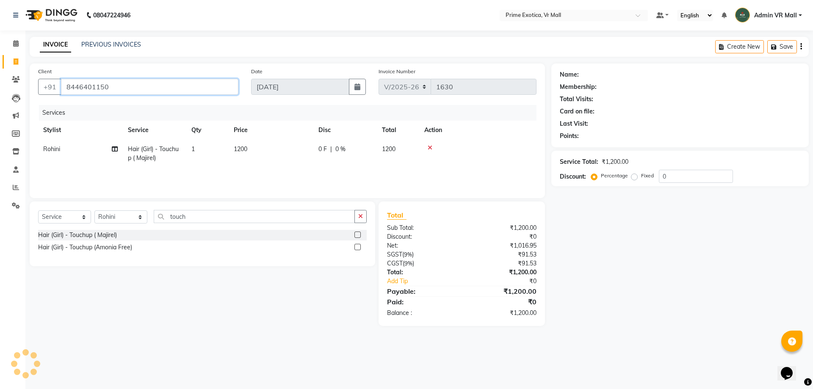
type input "8446401150"
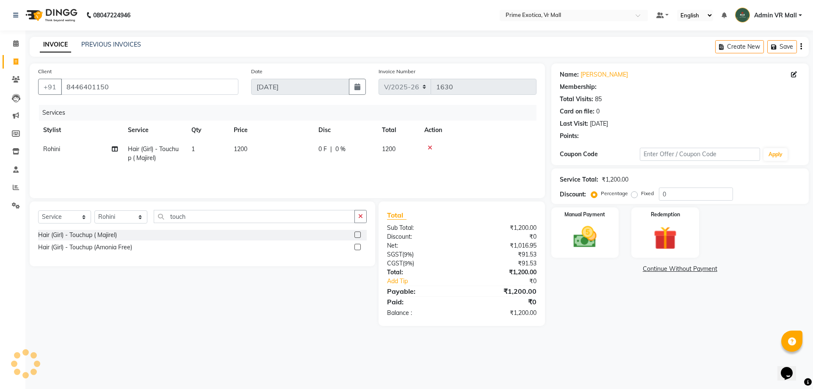
type input "15"
select select "1: Object"
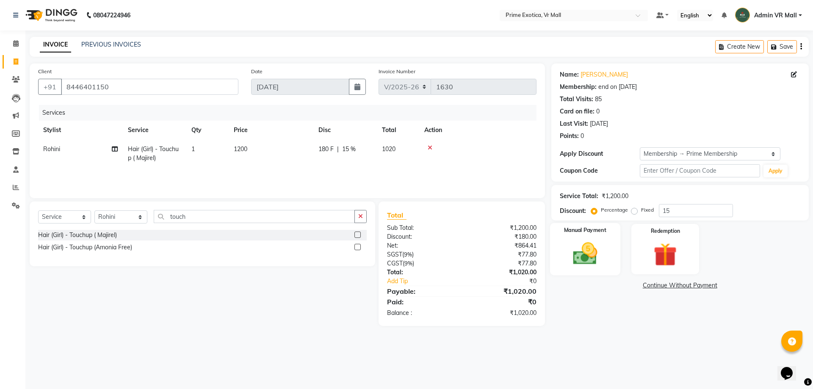
click at [580, 261] on img at bounding box center [585, 254] width 39 height 28
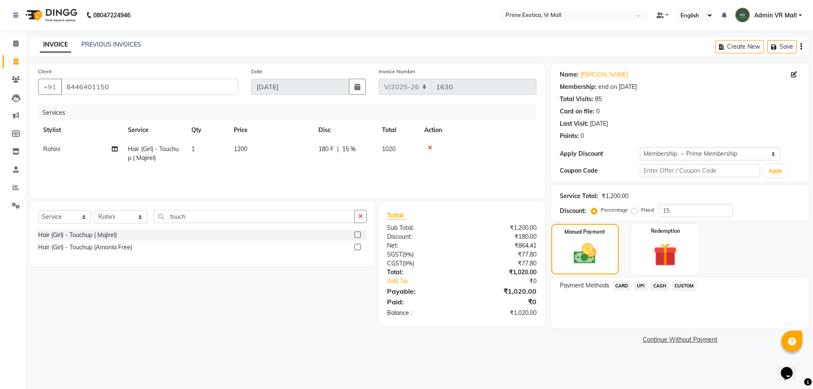
click at [641, 284] on span "UPI" at bounding box center [640, 286] width 13 height 10
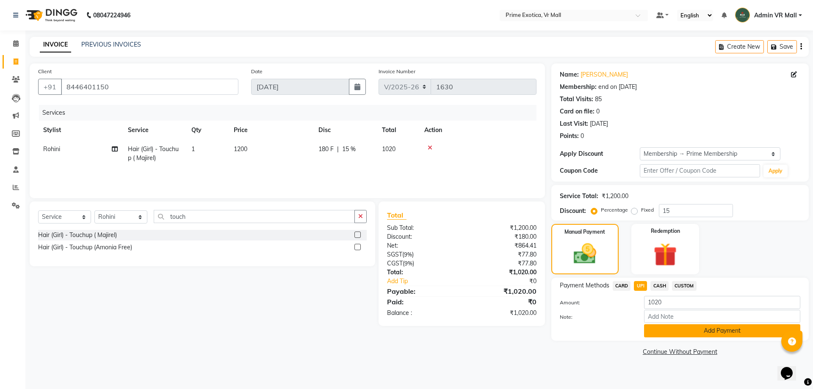
click at [726, 329] on button "Add Payment" at bounding box center [722, 331] width 156 height 13
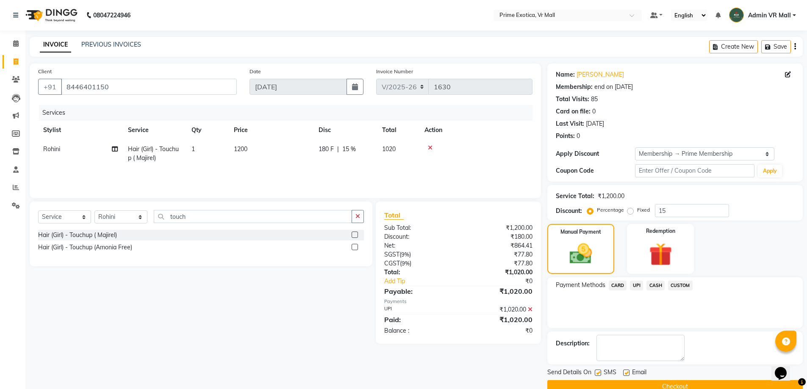
scroll to position [17, 0]
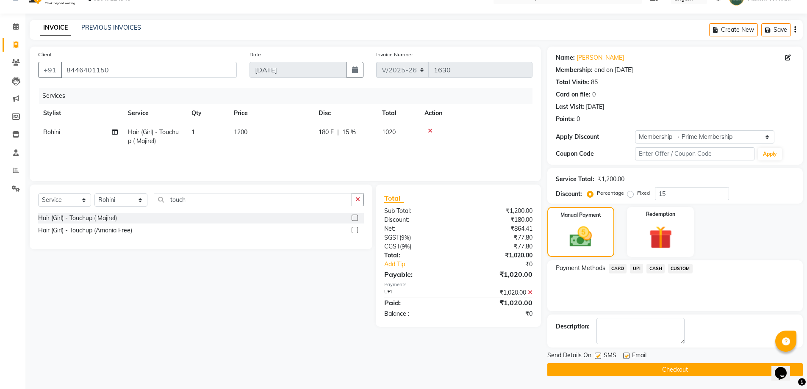
click at [684, 371] on button "Checkout" at bounding box center [674, 370] width 255 height 13
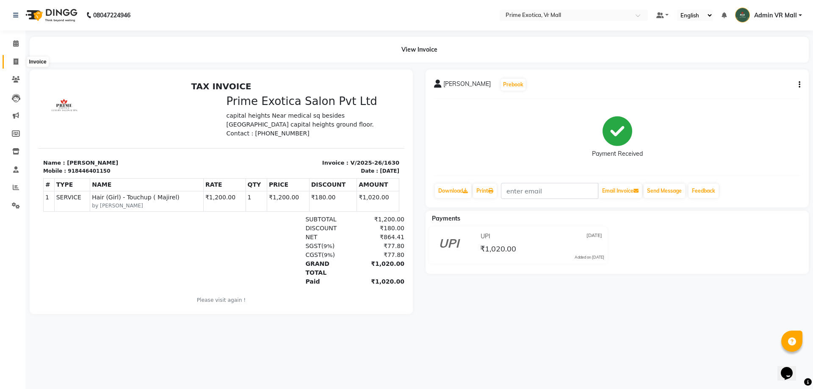
click at [18, 63] on icon at bounding box center [16, 61] width 5 height 6
select select "service"
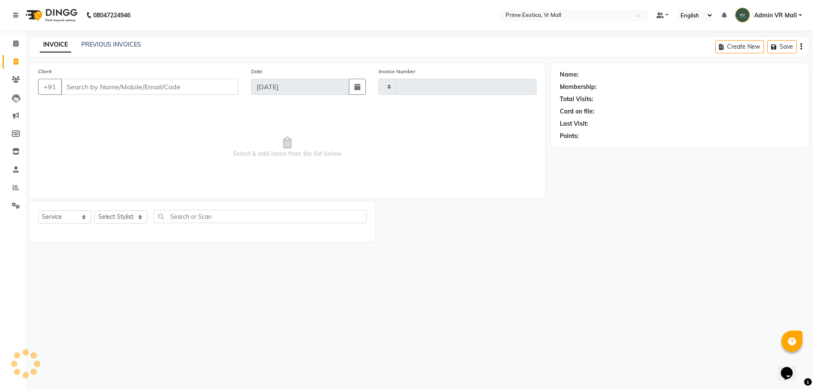
type input "1631"
select select "6077"
click at [147, 217] on select "Select Stylist [PERSON_NAME] Admin VR Mall [PERSON_NAME] [PERSON_NAME] Archana …" at bounding box center [120, 217] width 53 height 13
select select "62441"
click at [94, 211] on select "Select Stylist [PERSON_NAME] Admin VR Mall [PERSON_NAME] [PERSON_NAME] Archana …" at bounding box center [120, 217] width 53 height 13
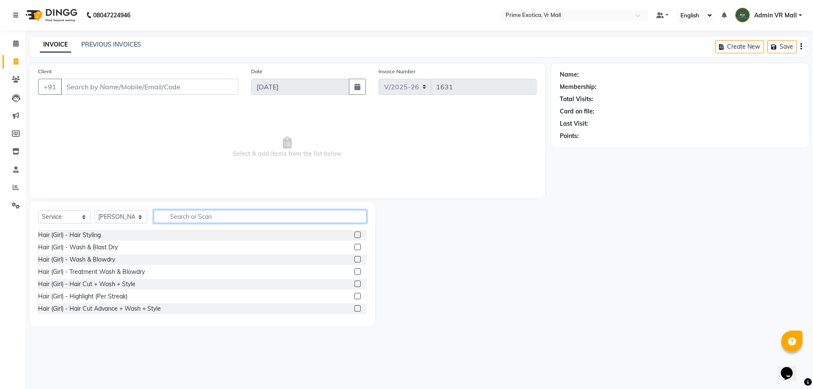
click at [253, 214] on input "text" at bounding box center [260, 216] width 213 height 13
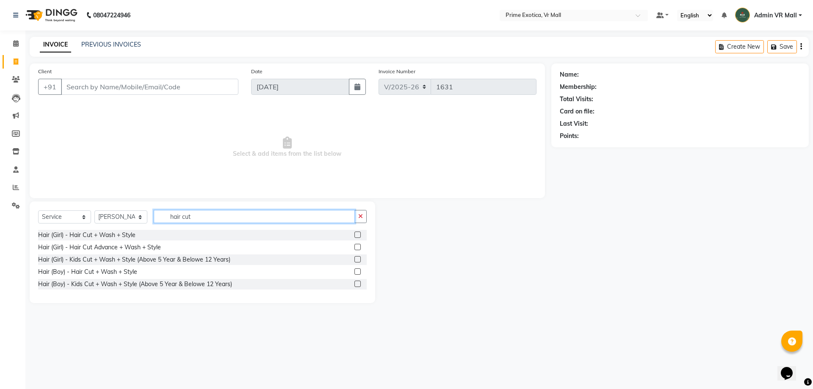
type input "hair cut"
click at [356, 272] on label at bounding box center [358, 272] width 6 height 6
click at [356, 272] on input "checkbox" at bounding box center [358, 272] width 6 height 6
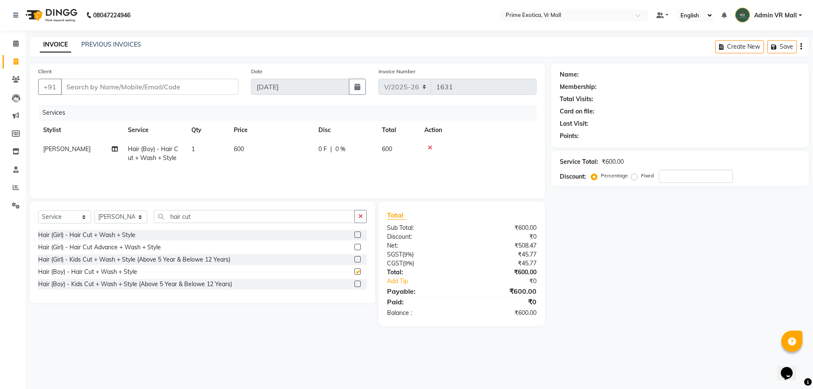
checkbox input "false"
click at [266, 157] on td "600" at bounding box center [271, 154] width 85 height 28
select select "62441"
click at [333, 153] on input "600" at bounding box center [311, 151] width 75 height 13
type input "6"
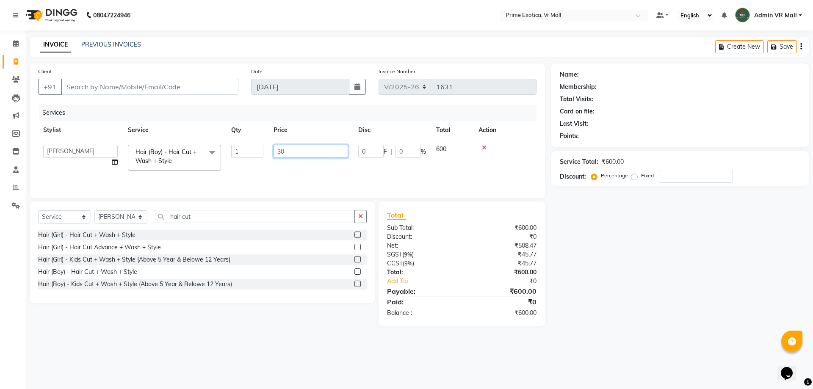
type input "300"
click at [355, 316] on div "Select Service Product Membership Package Voucher Prepaid Gift Card Select Styl…" at bounding box center [199, 264] width 352 height 125
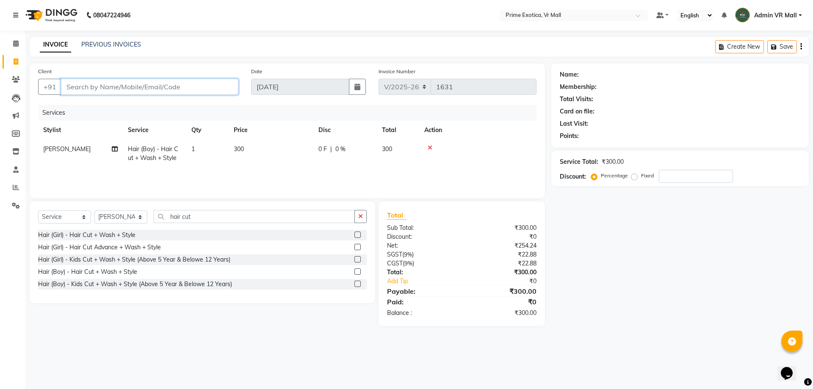
click at [145, 83] on input "Client" at bounding box center [150, 87] width 178 height 16
click at [430, 148] on icon at bounding box center [430, 148] width 5 height 6
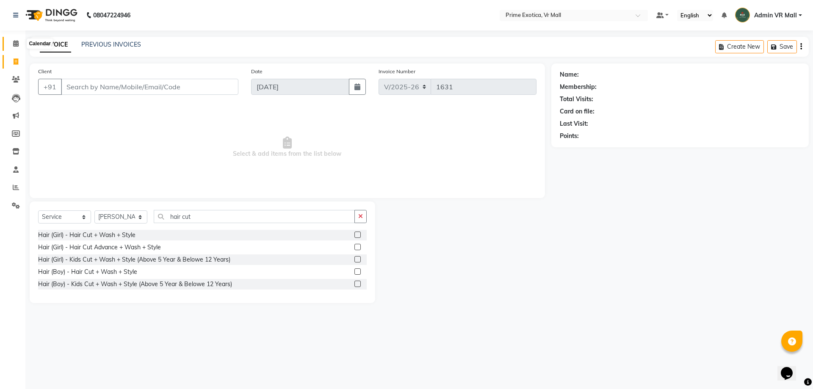
click at [16, 47] on span at bounding box center [15, 44] width 15 height 10
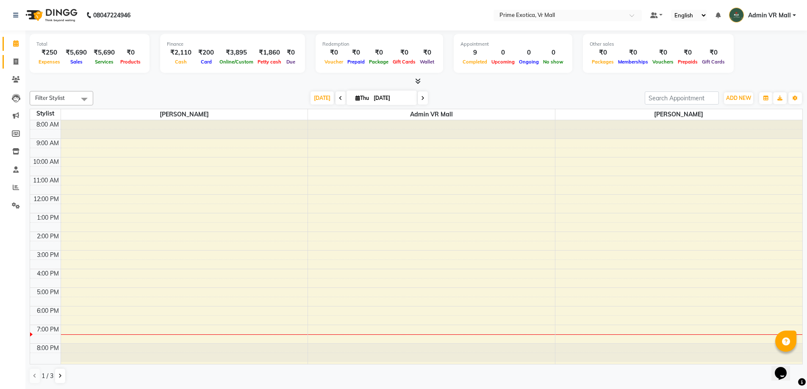
click at [17, 66] on span at bounding box center [15, 62] width 15 height 10
select select "service"
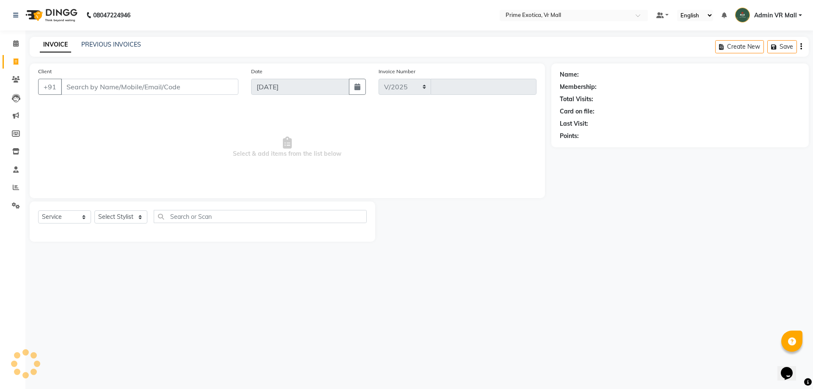
select select "6077"
type input "1631"
click at [136, 47] on link "PREVIOUS INVOICES" at bounding box center [111, 45] width 60 height 8
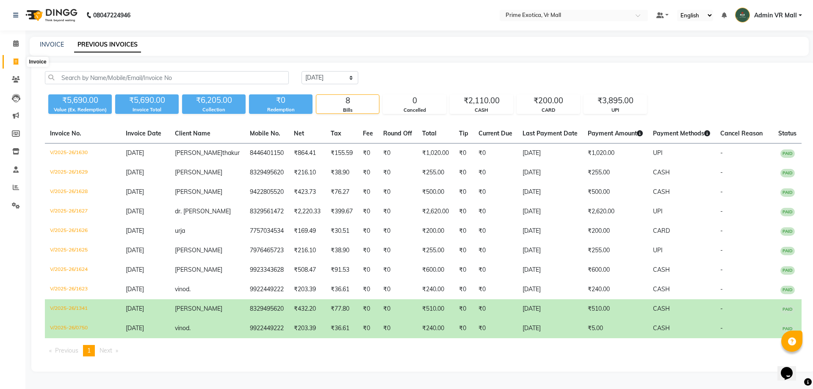
click at [17, 62] on icon at bounding box center [16, 61] width 5 height 6
select select "service"
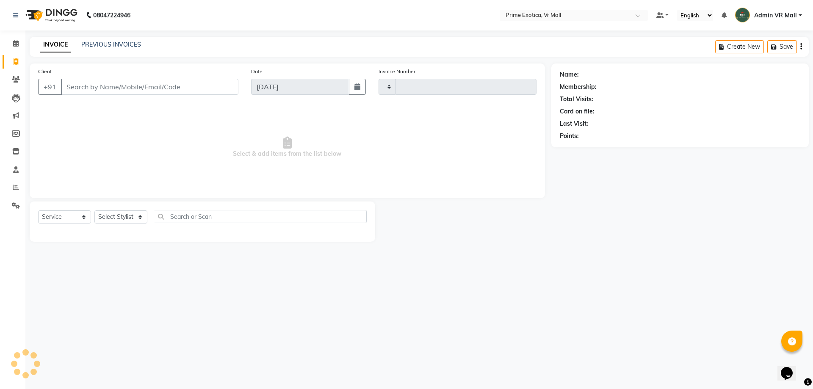
type input "1631"
select select "6077"
click at [90, 86] on input "Client" at bounding box center [150, 87] width 178 height 16
click at [147, 217] on select "Select Stylist [PERSON_NAME] Admin VR Mall [PERSON_NAME] [PERSON_NAME] Archana …" at bounding box center [120, 217] width 53 height 13
select select "62441"
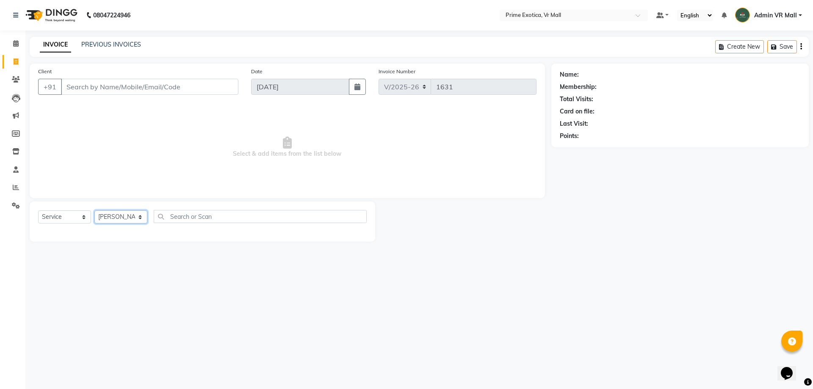
click at [94, 211] on select "Select Stylist [PERSON_NAME] Admin VR Mall [PERSON_NAME] [PERSON_NAME] Archana …" at bounding box center [120, 217] width 53 height 13
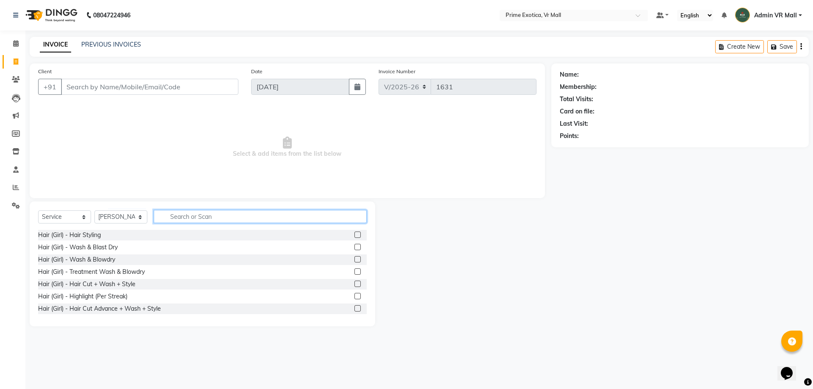
click at [222, 214] on input "text" at bounding box center [260, 216] width 213 height 13
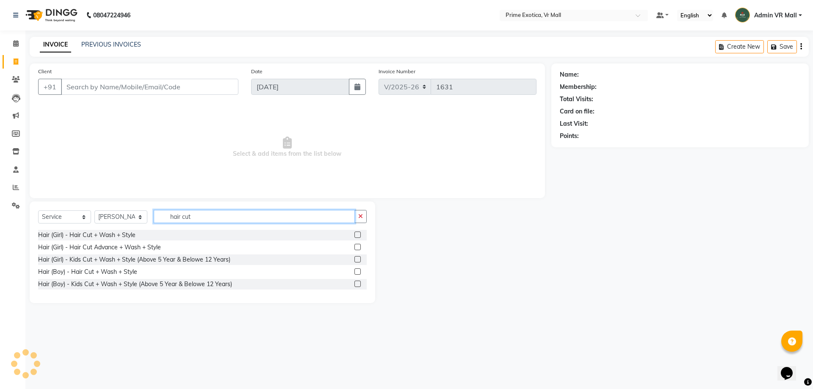
type input "hair cut"
click at [358, 272] on label at bounding box center [358, 272] width 6 height 6
click at [358, 272] on input "checkbox" at bounding box center [358, 272] width 6 height 6
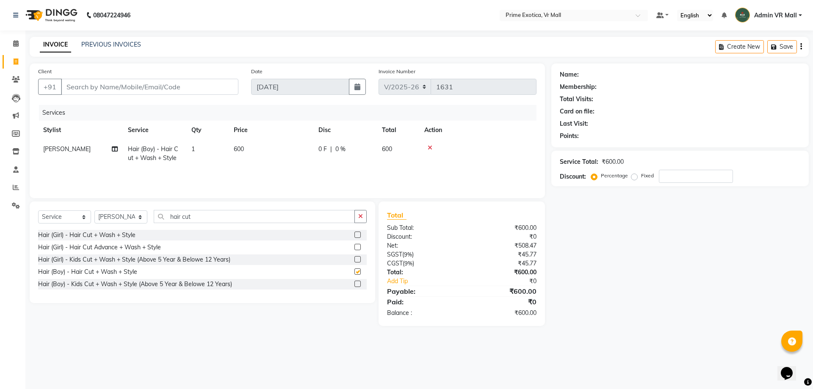
checkbox input "false"
click at [243, 149] on span "600" at bounding box center [239, 149] width 10 height 8
select select "62441"
click at [303, 152] on input "600" at bounding box center [311, 151] width 75 height 13
type input "6"
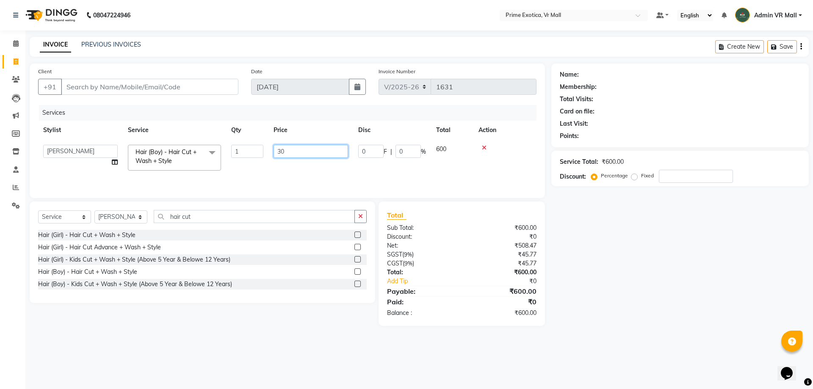
type input "300"
click at [313, 342] on div "08047224946 Select Location × Prime Exotica, Vr Mall Default Panel My Panel Eng…" at bounding box center [406, 194] width 813 height 389
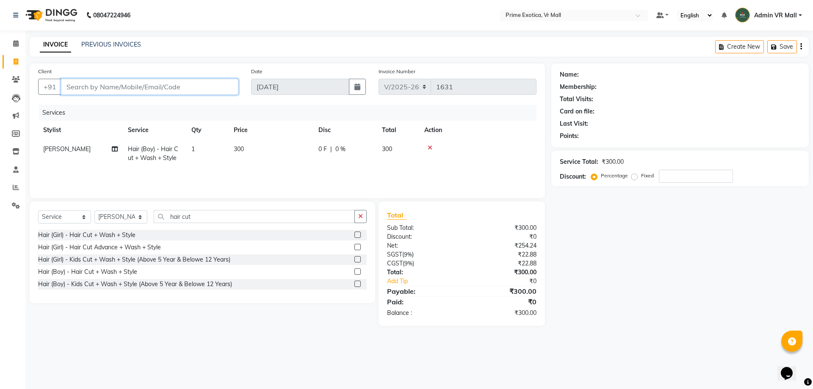
drag, startPoint x: 157, startPoint y: 89, endPoint x: 194, endPoint y: 63, distance: 45.4
click at [157, 89] on input "Client" at bounding box center [150, 87] width 178 height 16
click at [147, 215] on select "Select Stylist [PERSON_NAME] Admin VR Mall [PERSON_NAME] [PERSON_NAME] Archana …" at bounding box center [120, 217] width 53 height 13
select select "76888"
click at [94, 211] on select "Select Stylist [PERSON_NAME] Admin VR Mall [PERSON_NAME] [PERSON_NAME] Archana …" at bounding box center [120, 217] width 53 height 13
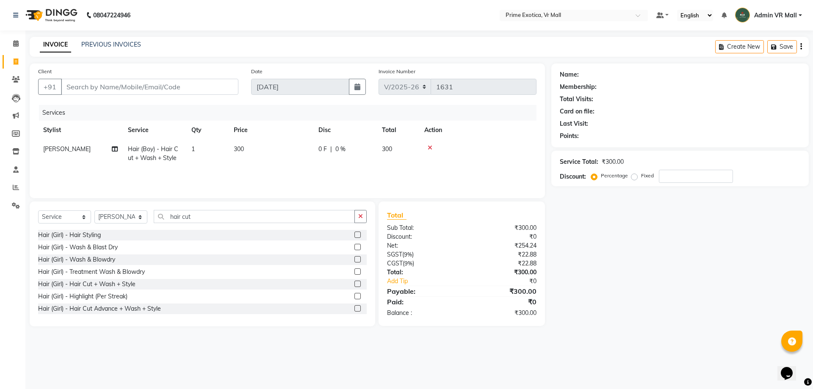
click at [355, 235] on label at bounding box center [358, 235] width 6 height 6
click at [355, 235] on input "checkbox" at bounding box center [358, 236] width 6 height 6
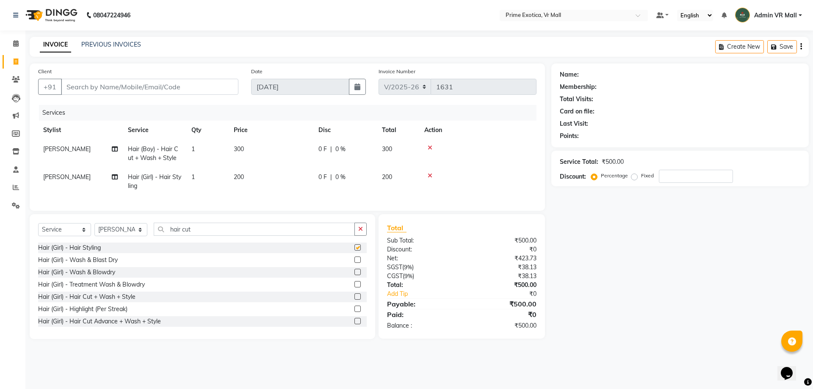
checkbox input "false"
click at [130, 86] on input "Client" at bounding box center [150, 87] width 178 height 16
type input "8"
type input "0"
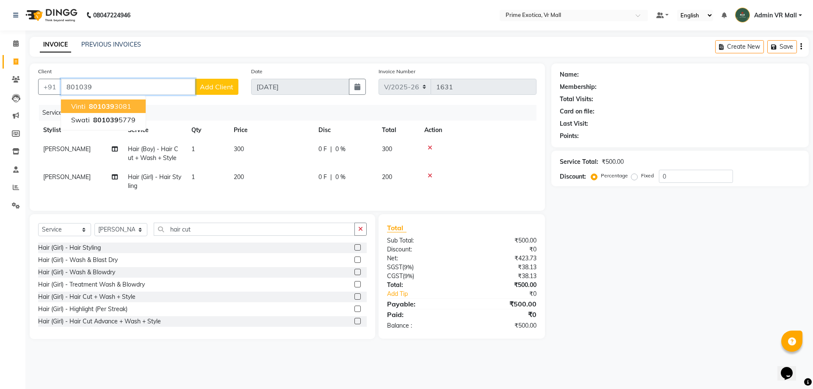
click at [111, 105] on span "801039" at bounding box center [101, 106] width 25 height 8
type input "8010393081"
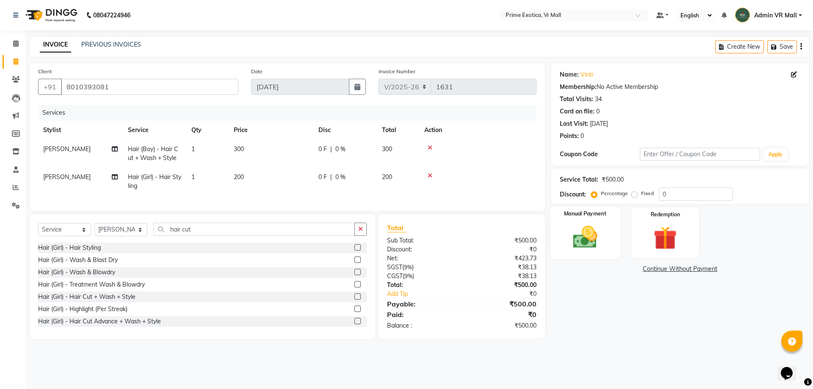
click at [581, 243] on img at bounding box center [585, 237] width 39 height 28
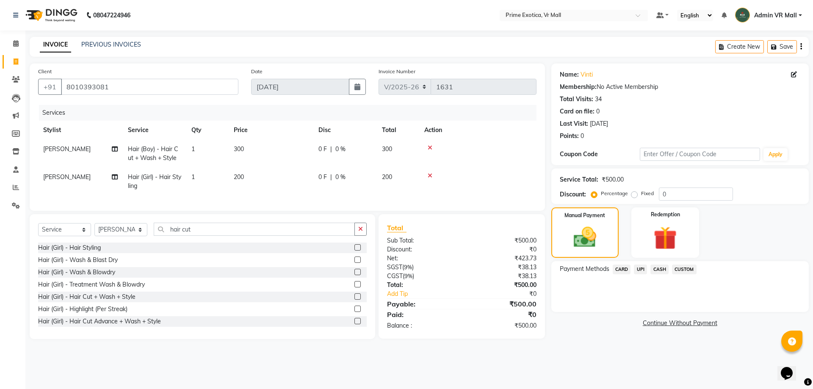
click at [639, 274] on span "UPI" at bounding box center [640, 270] width 13 height 10
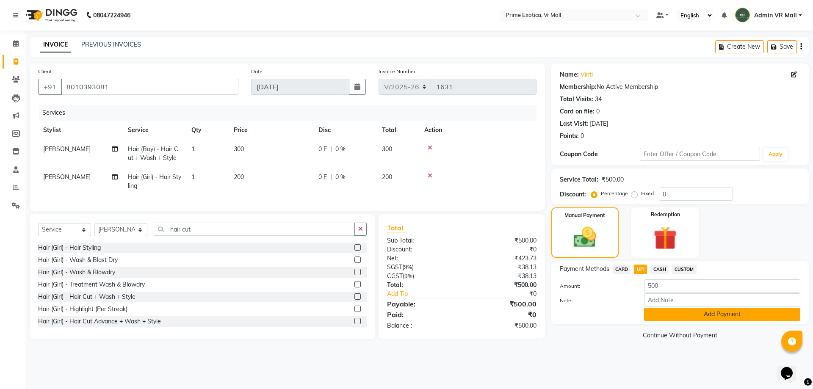
click at [724, 313] on button "Add Payment" at bounding box center [722, 314] width 156 height 13
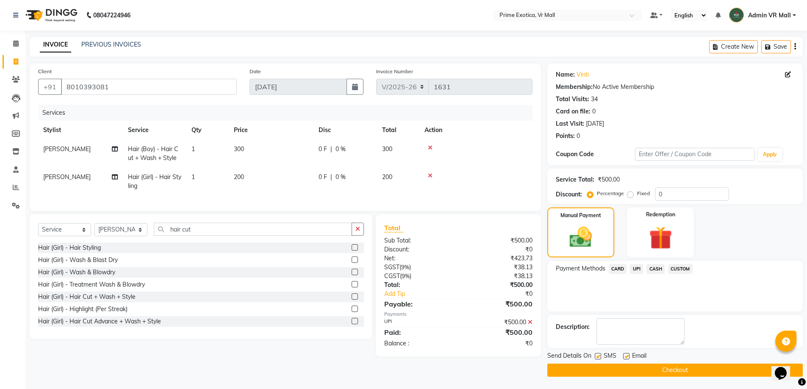
scroll to position [0, 0]
click at [671, 369] on button "Checkout" at bounding box center [674, 370] width 255 height 13
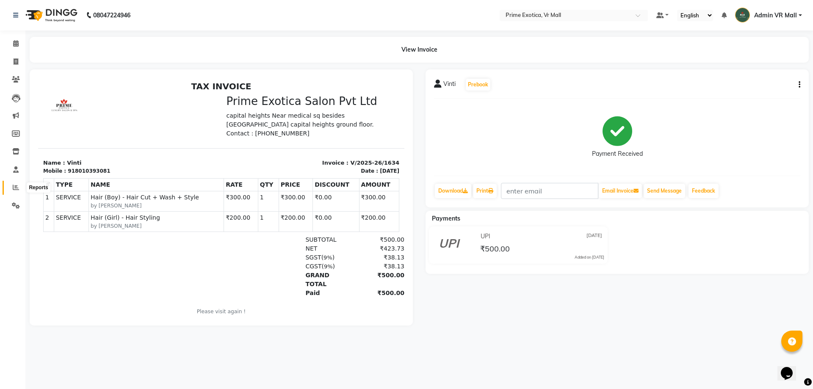
click at [15, 192] on span at bounding box center [15, 188] width 15 height 10
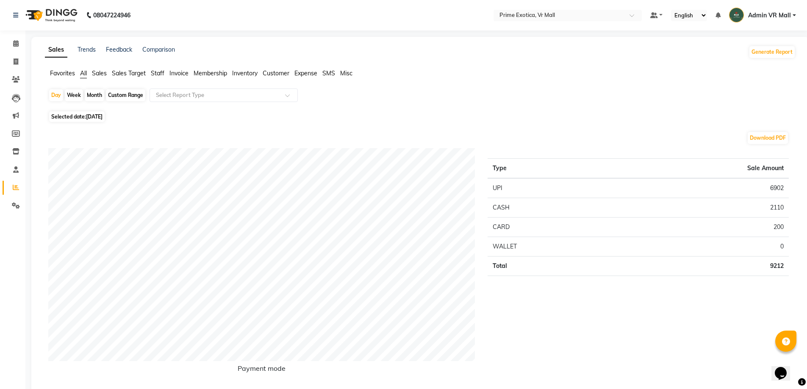
click at [98, 94] on div "Month" at bounding box center [94, 95] width 19 height 12
select select "9"
select select "2025"
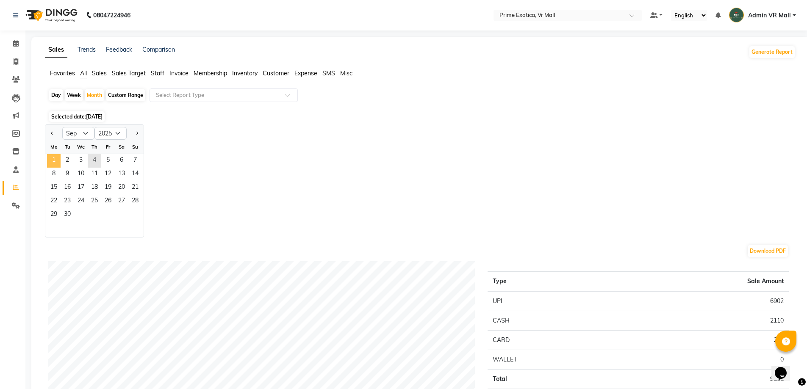
click at [53, 156] on span "1" at bounding box center [54, 161] width 14 height 14
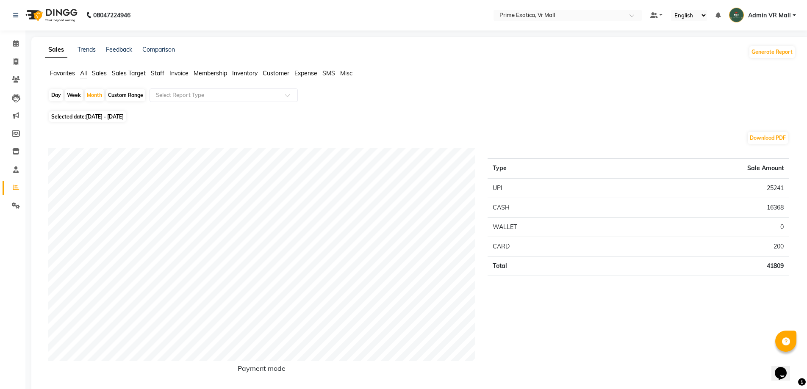
click at [51, 97] on div "Day" at bounding box center [56, 95] width 14 height 12
click at [10, 58] on span at bounding box center [15, 62] width 15 height 10
select select "service"
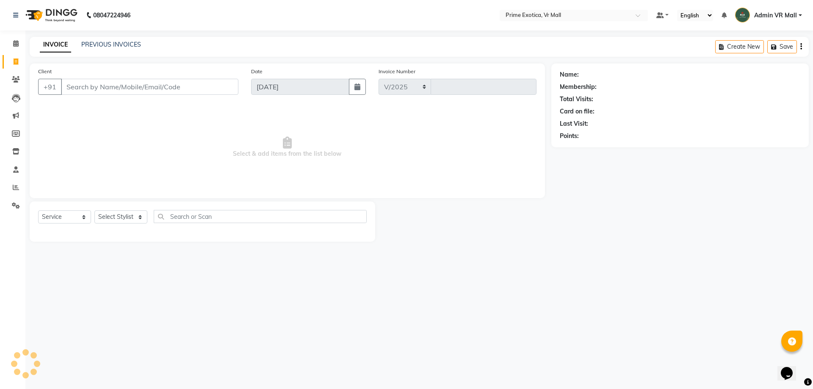
select select "6077"
type input "1635"
click at [17, 187] on icon at bounding box center [16, 187] width 6 height 6
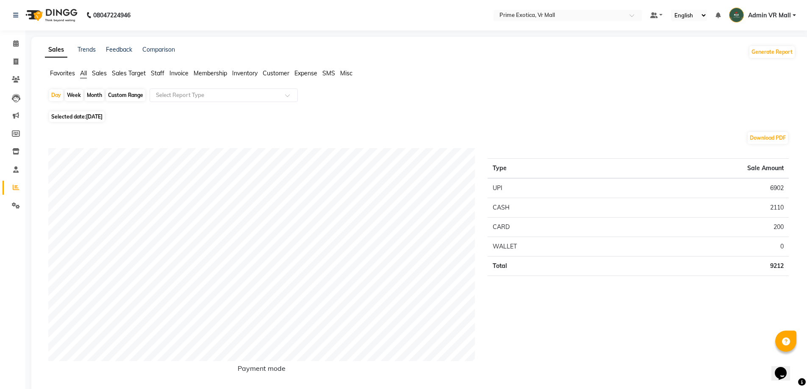
click at [98, 98] on div "Month" at bounding box center [94, 95] width 19 height 12
click at [101, 91] on div "Month" at bounding box center [94, 95] width 19 height 12
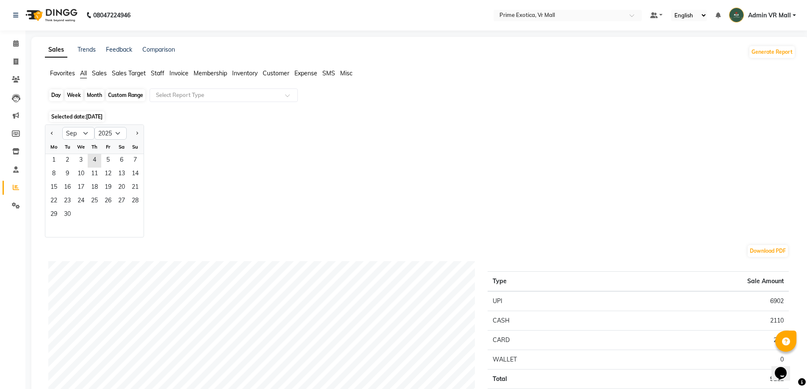
click at [101, 91] on div "Month" at bounding box center [94, 95] width 19 height 12
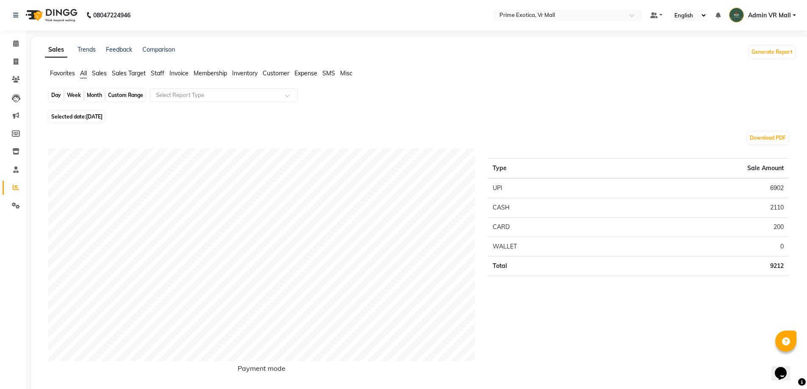
click at [92, 97] on div "Month" at bounding box center [94, 95] width 19 height 12
select select "9"
select select "2025"
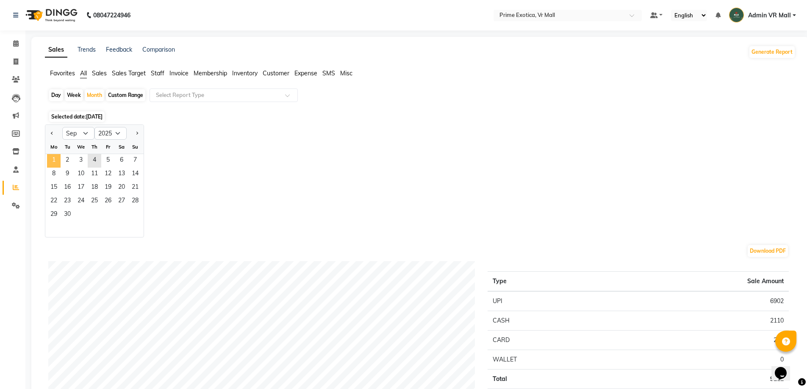
click at [51, 157] on span "1" at bounding box center [54, 161] width 14 height 14
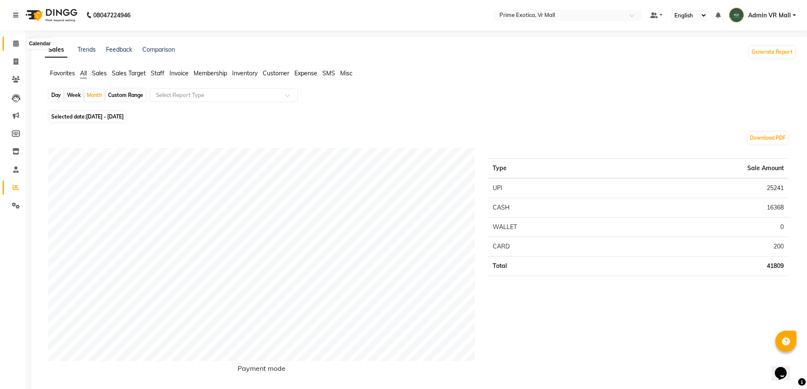
click at [18, 44] on icon at bounding box center [16, 43] width 6 height 6
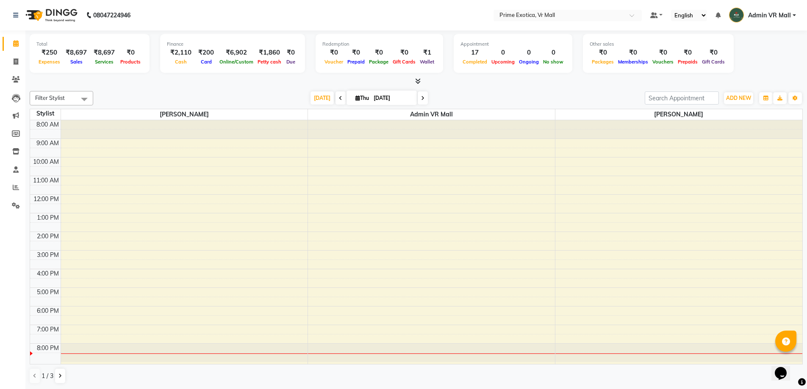
click at [573, 161] on div "8:00 AM 9:00 AM 10:00 AM 11:00 AM 12:00 PM 1:00 PM 2:00 PM 3:00 PM 4:00 PM 5:00…" at bounding box center [416, 242] width 772 height 244
click at [494, 86] on div "Total ₹250 Expenses ₹8,697 Sales ₹8,697 Services ₹0 Products Finance ₹2,110 Cas…" at bounding box center [416, 210] width 782 height 359
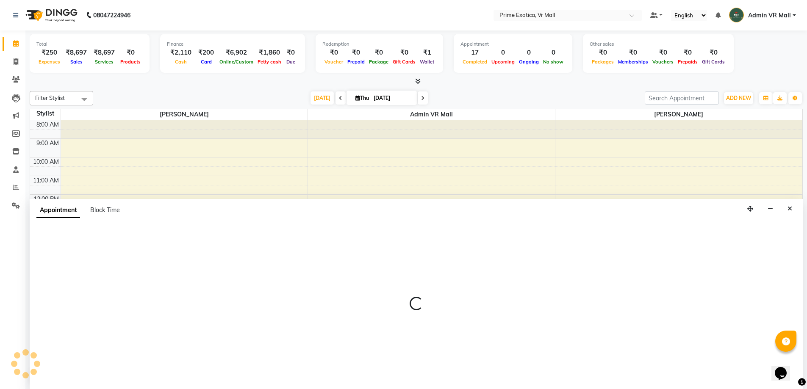
click at [494, 86] on div "Total ₹250 Expenses ₹8,697 Sales ₹8,697 Services ₹0 Products Finance ₹2,110 Cas…" at bounding box center [416, 210] width 782 height 359
select select "64574"
select select "tentative"
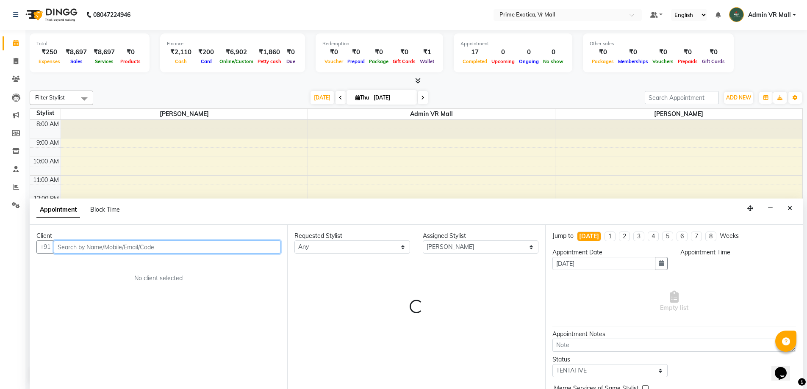
select select "600"
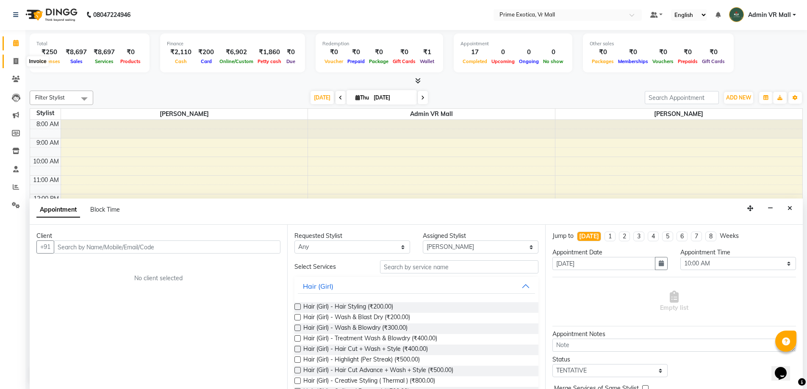
drag, startPoint x: 19, startPoint y: 58, endPoint x: 2, endPoint y: 115, distance: 59.4
click at [20, 58] on span at bounding box center [15, 62] width 15 height 10
select select "service"
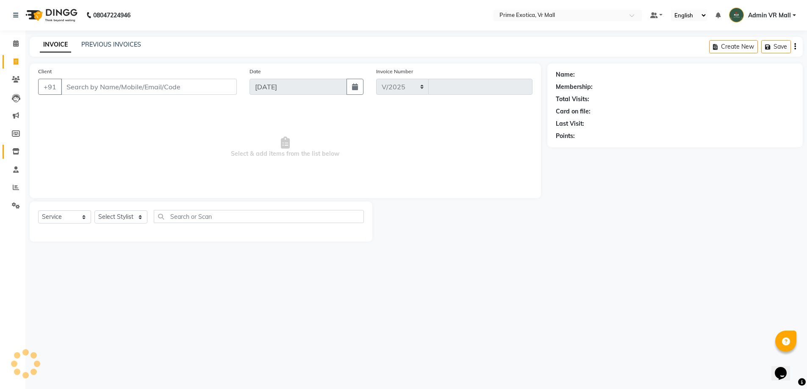
select select "6077"
type input "1635"
click at [11, 192] on span at bounding box center [15, 188] width 15 height 10
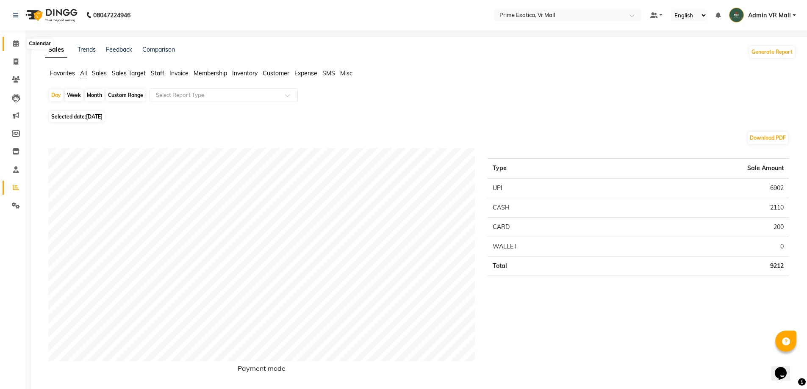
click at [20, 44] on span at bounding box center [15, 44] width 15 height 10
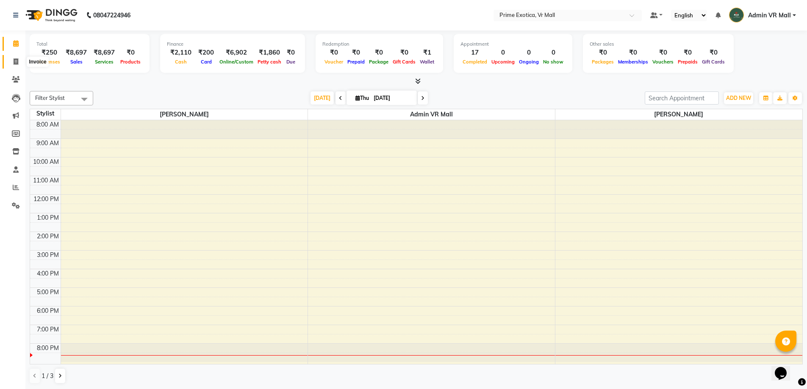
click at [16, 62] on icon at bounding box center [16, 61] width 5 height 6
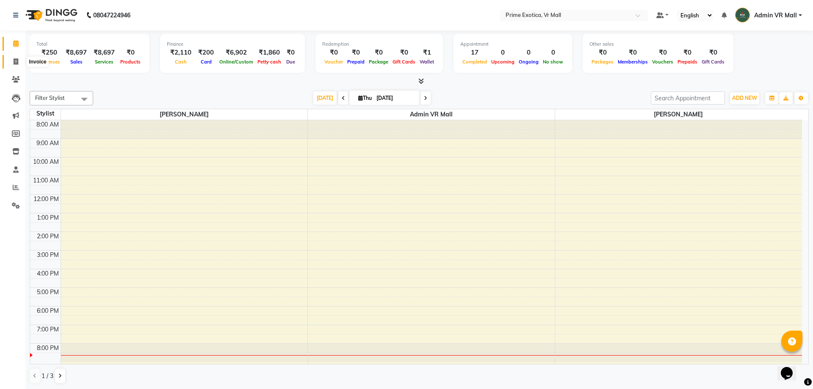
select select "6077"
select select "service"
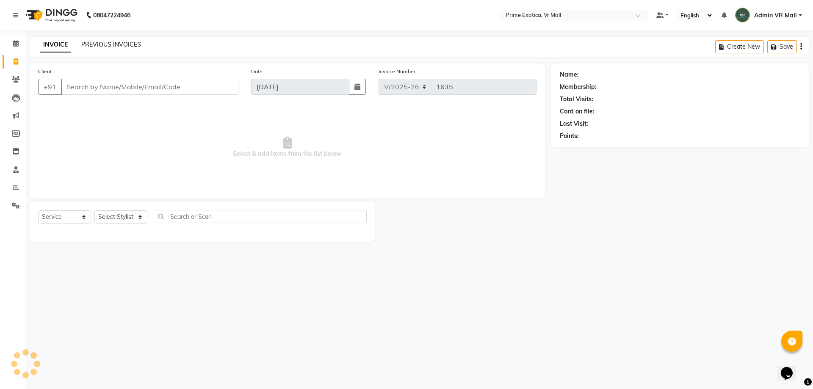
click at [131, 45] on link "PREVIOUS INVOICES" at bounding box center [111, 45] width 60 height 8
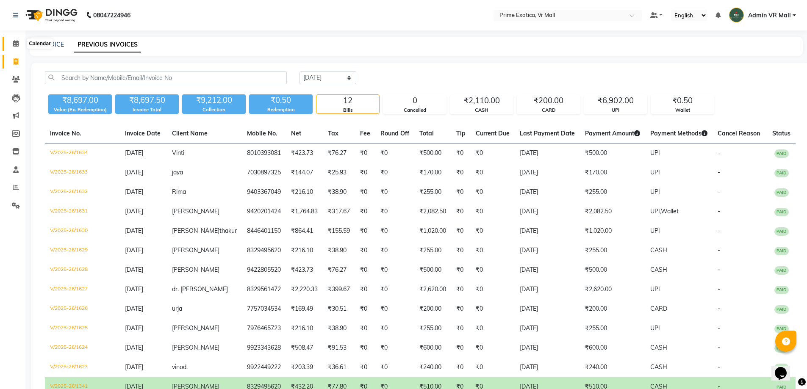
click at [18, 43] on icon at bounding box center [16, 43] width 6 height 6
